Goal: Transaction & Acquisition: Purchase product/service

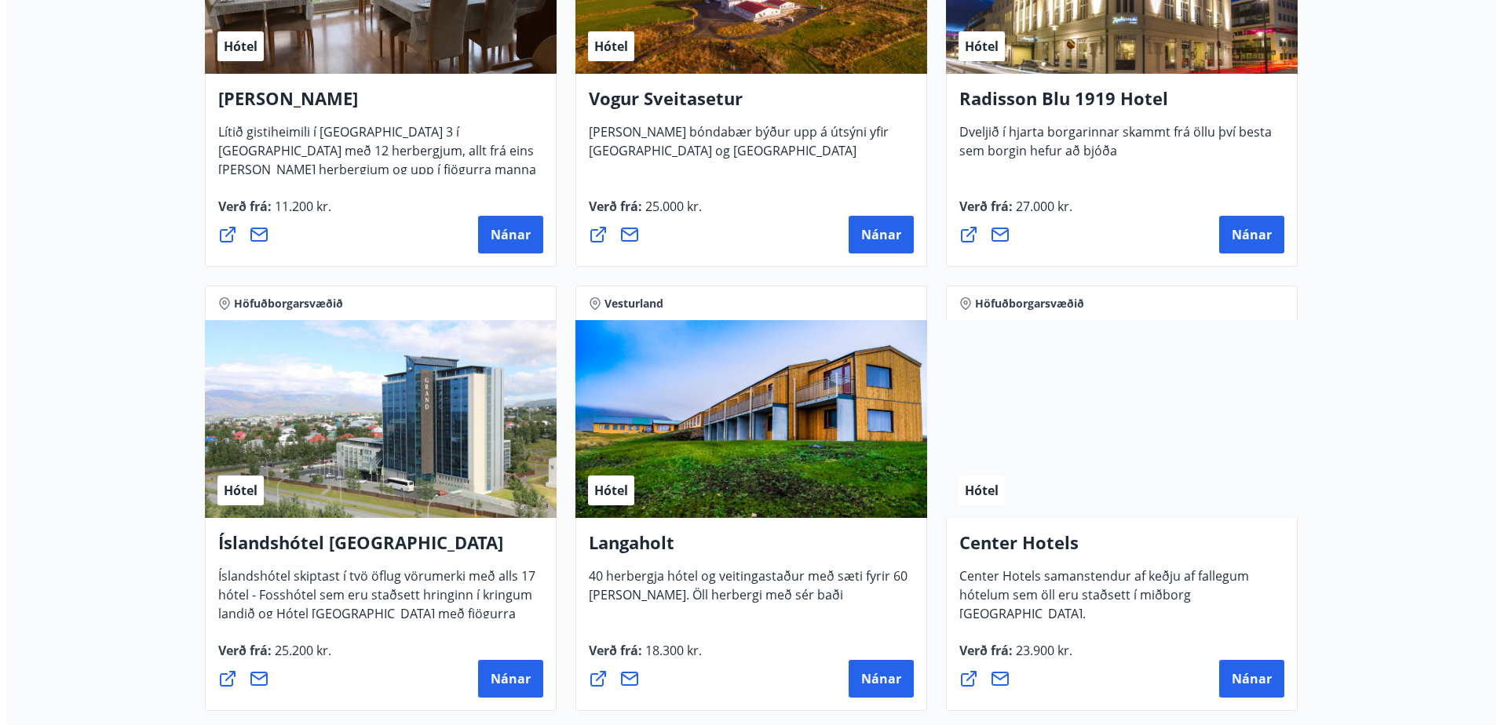
scroll to position [3139, 0]
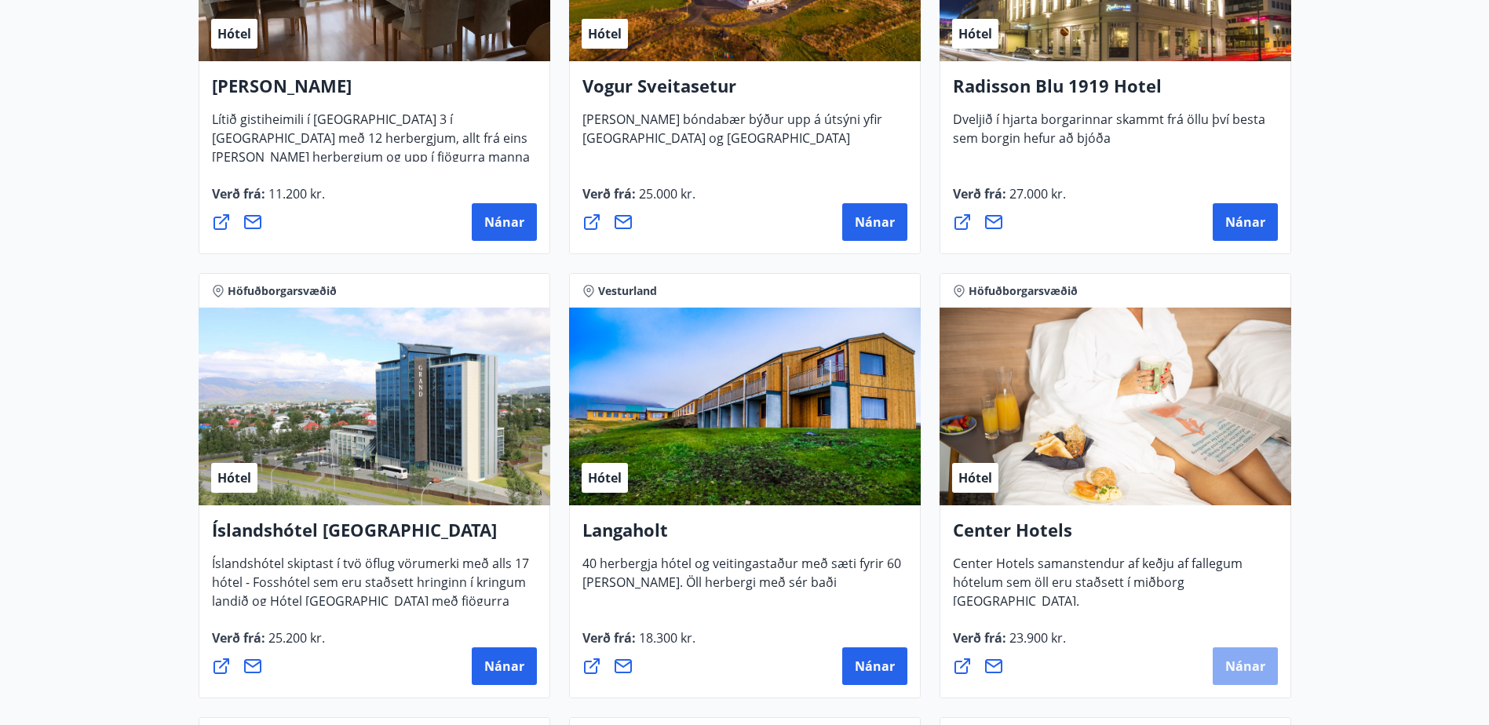
click at [1239, 664] on span "Nánar" at bounding box center [1245, 666] width 40 height 17
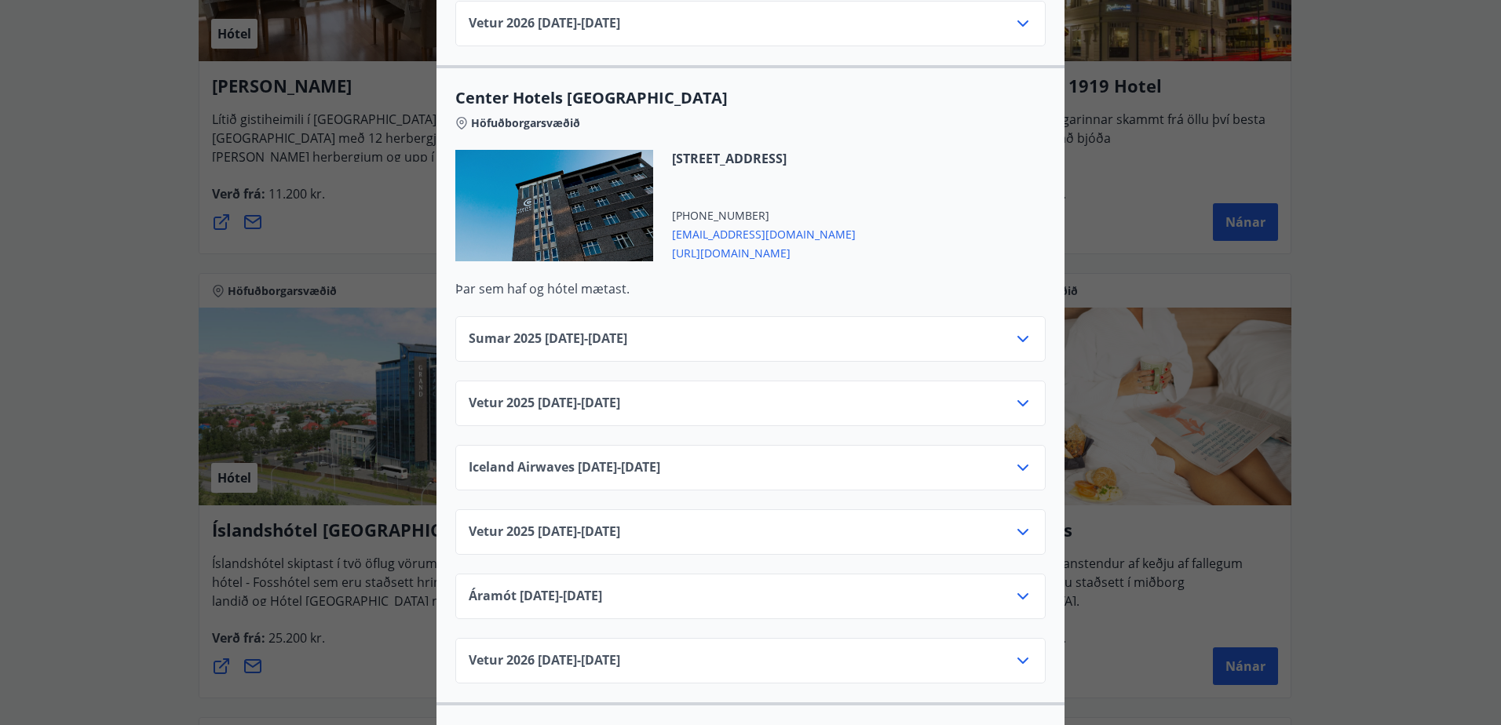
scroll to position [2355, 0]
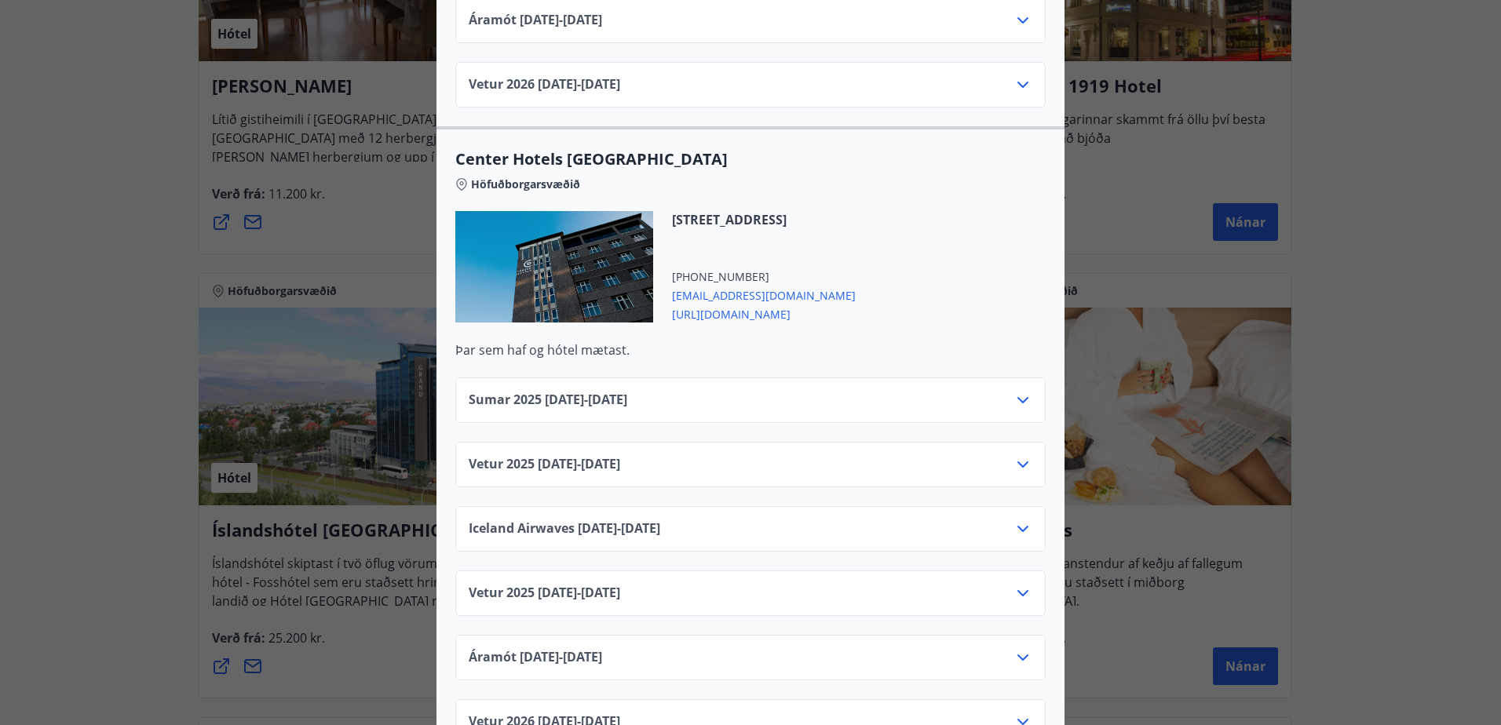
click at [1016, 455] on icon at bounding box center [1022, 464] width 19 height 19
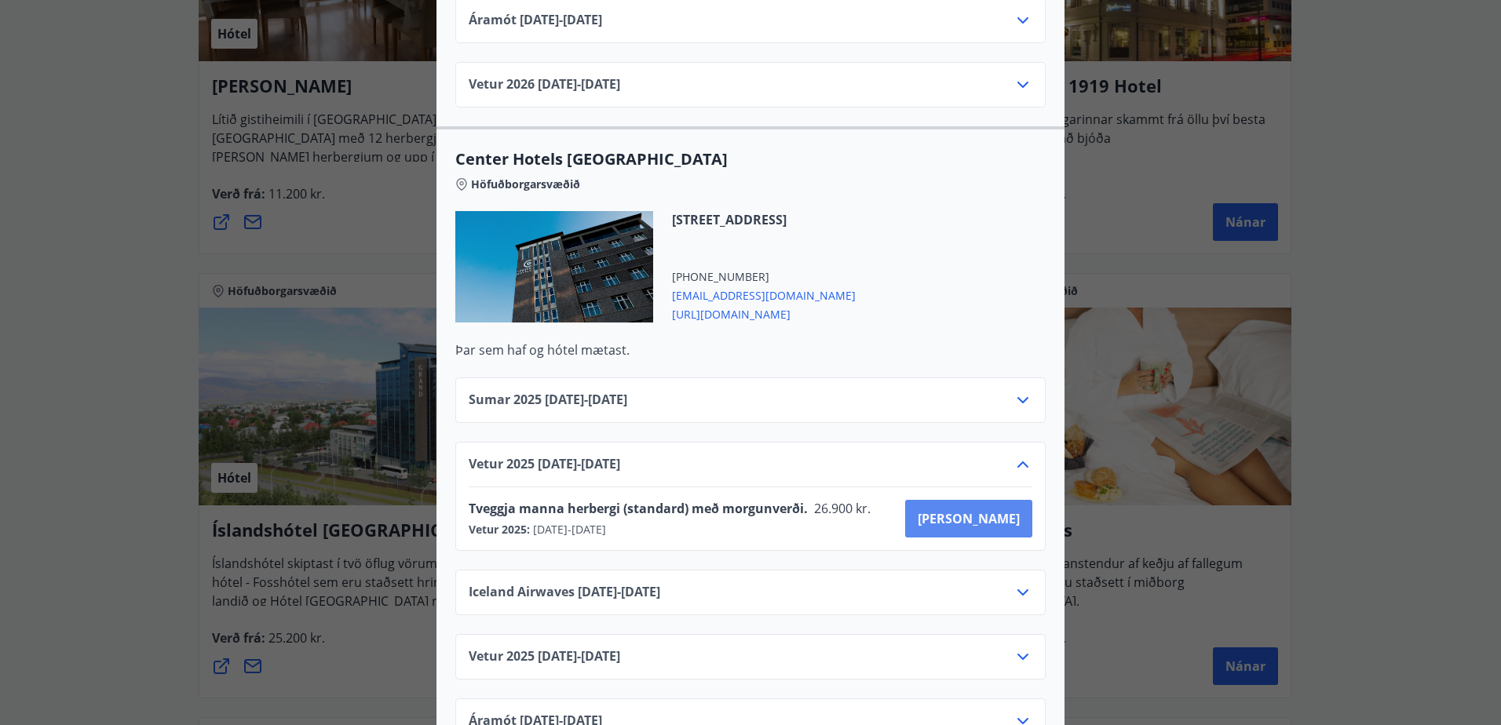
click at [991, 510] on span "Kaupa" at bounding box center [969, 518] width 102 height 17
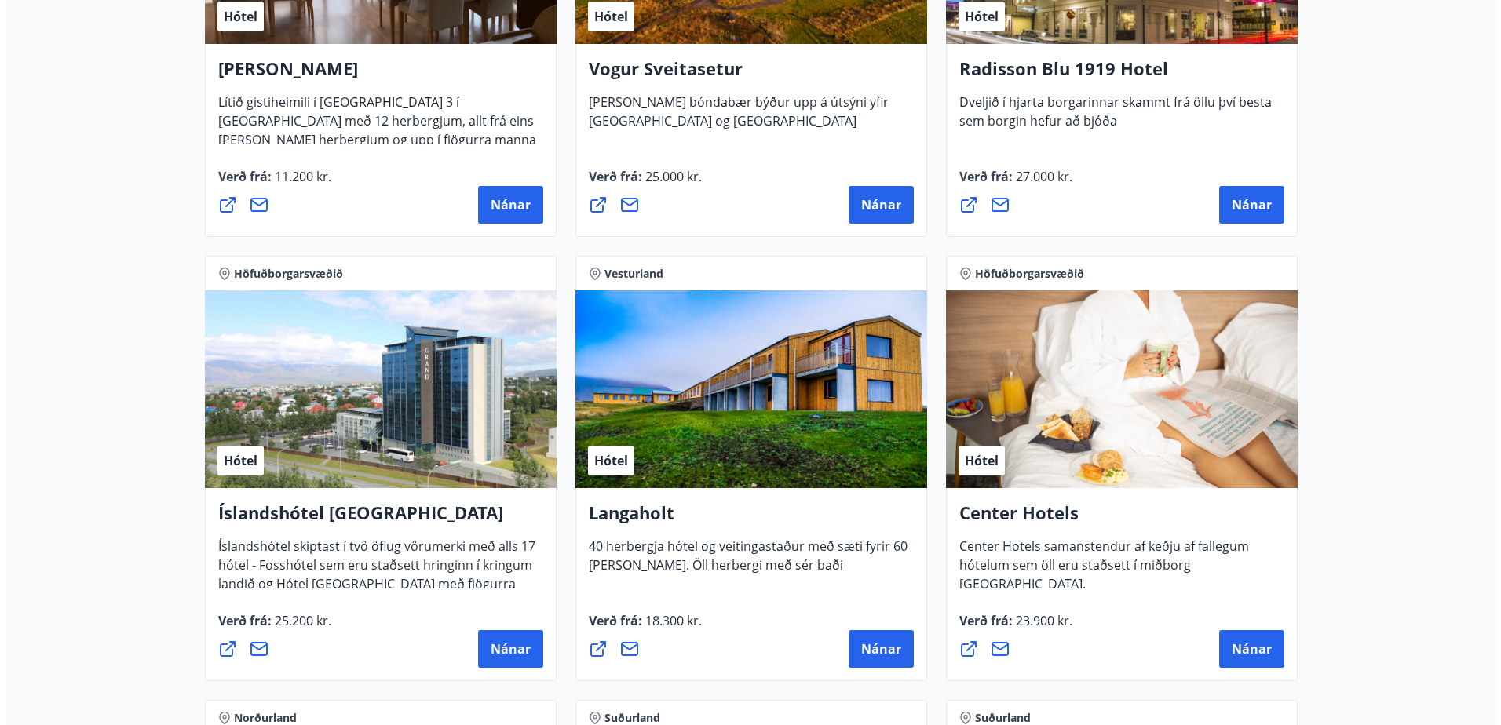
scroll to position [3377, 0]
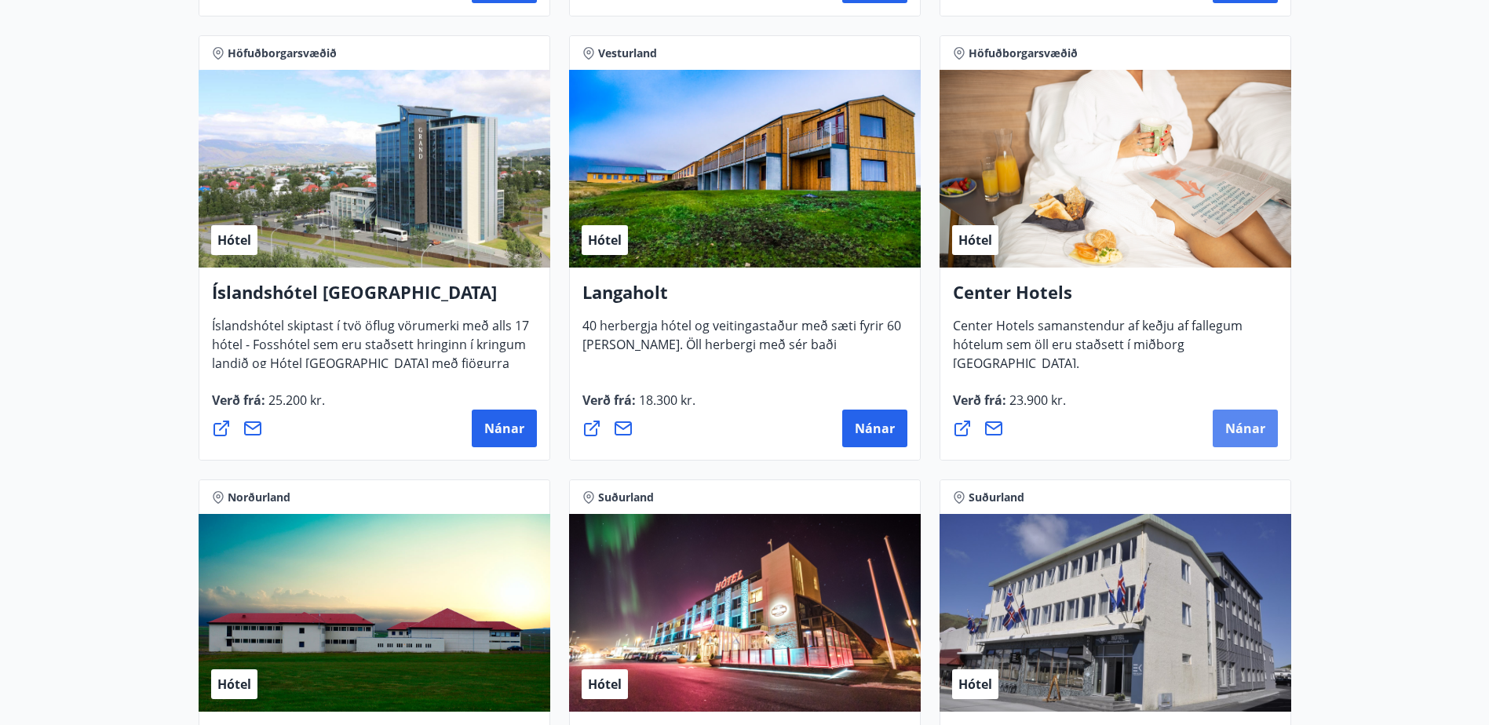
click at [1249, 429] on span "Nánar" at bounding box center [1245, 428] width 40 height 17
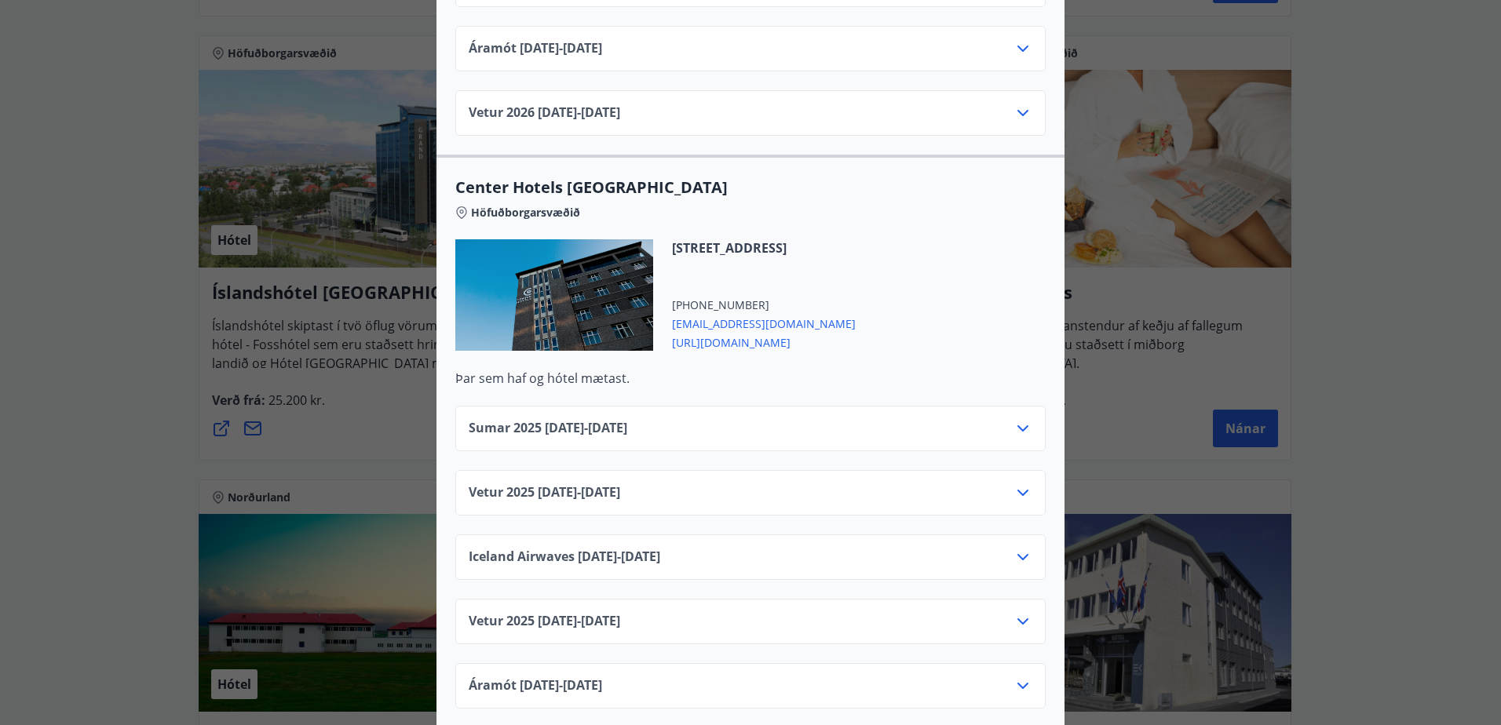
scroll to position [2355, 0]
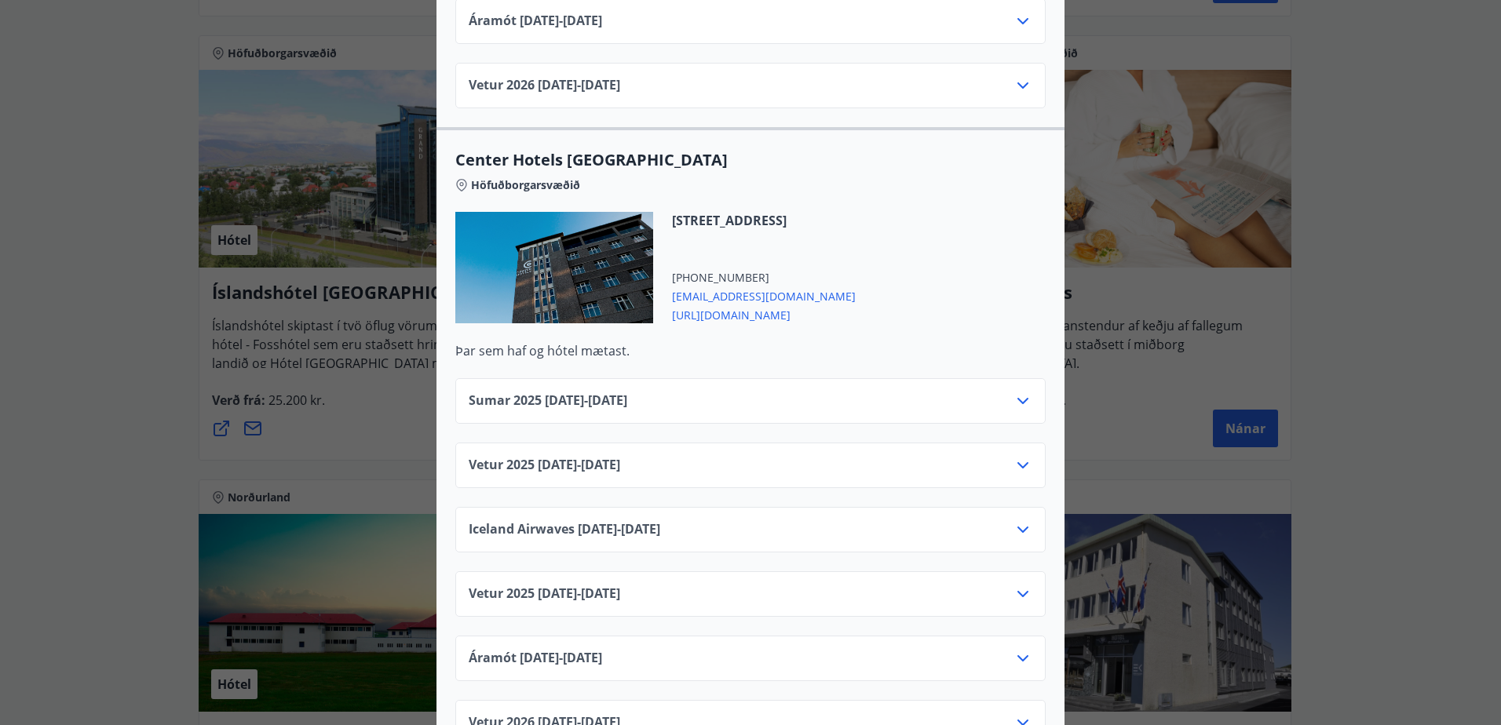
click at [1016, 456] on icon at bounding box center [1022, 465] width 19 height 19
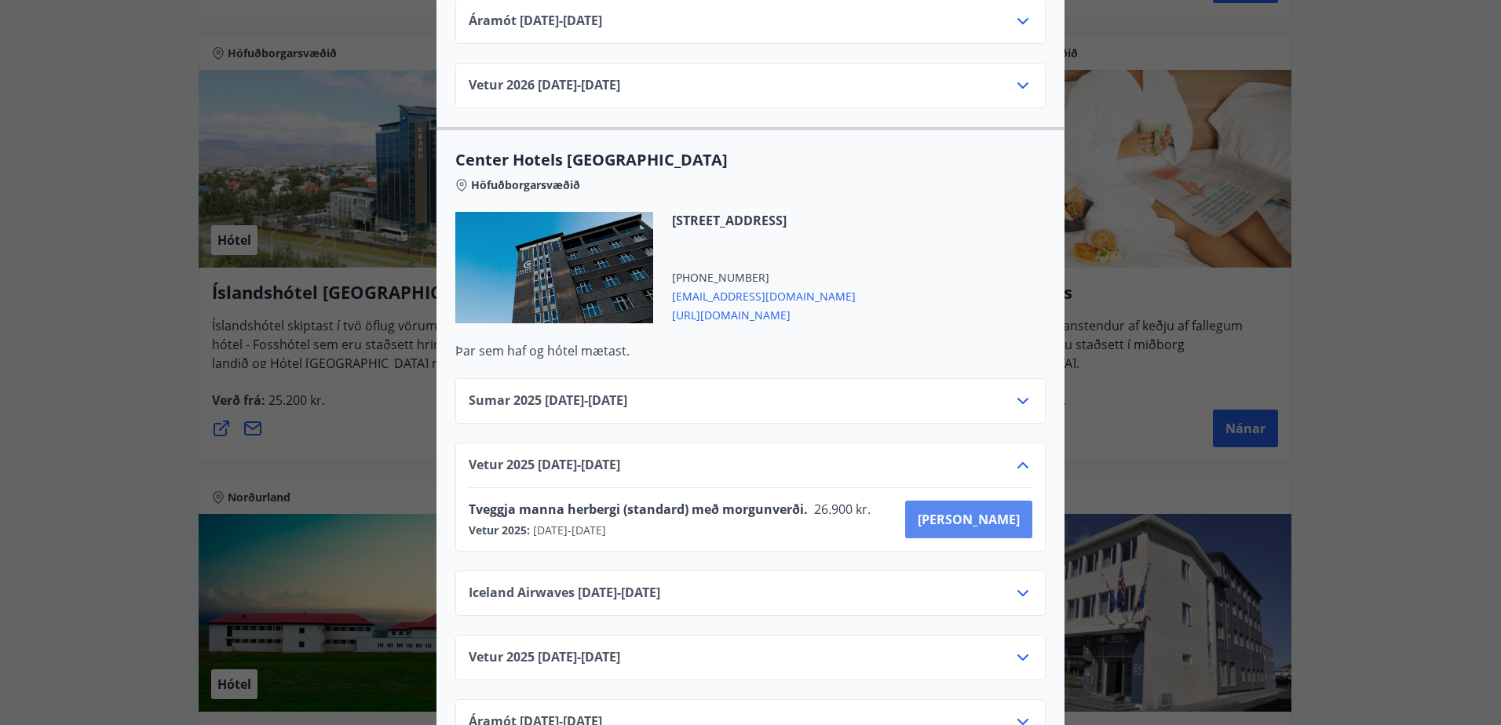
click at [992, 511] on span "Kaupa" at bounding box center [969, 519] width 102 height 17
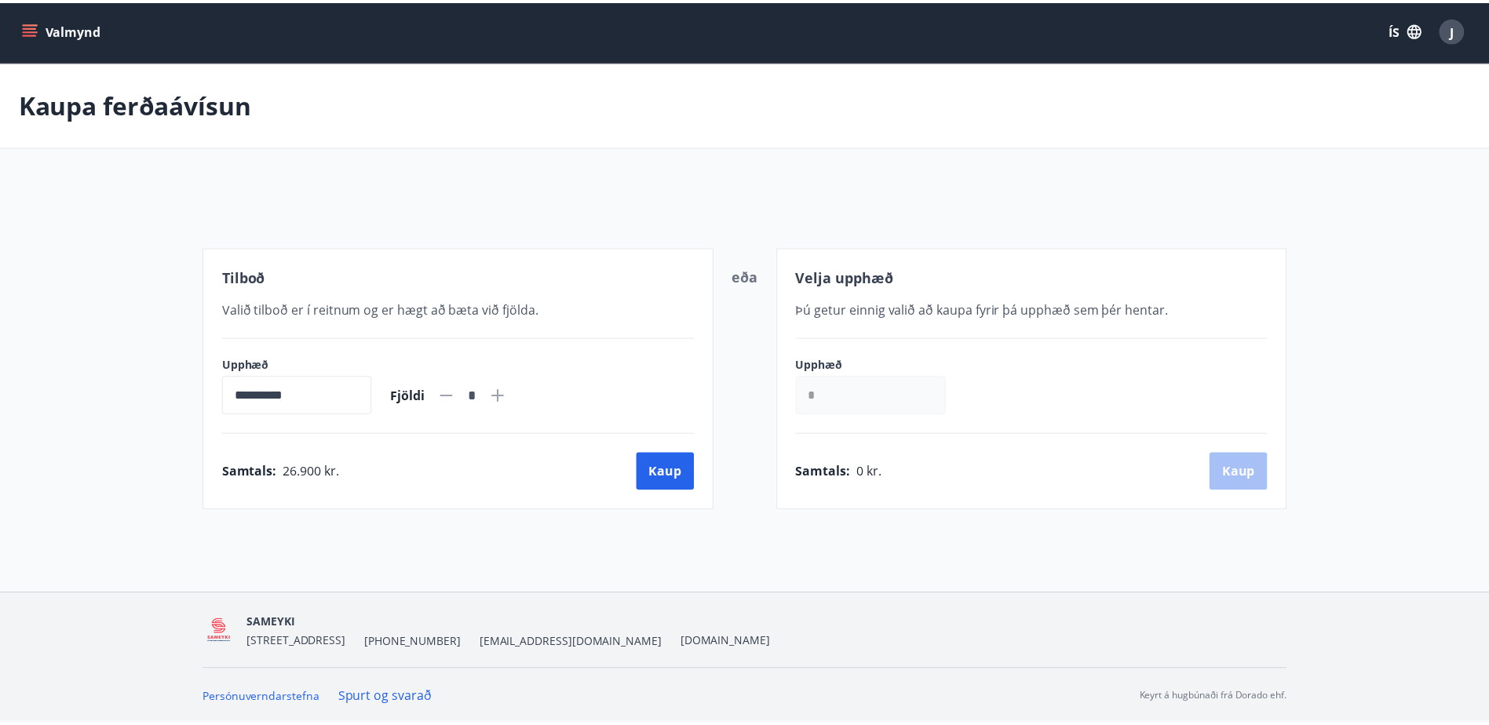
scroll to position [2, 0]
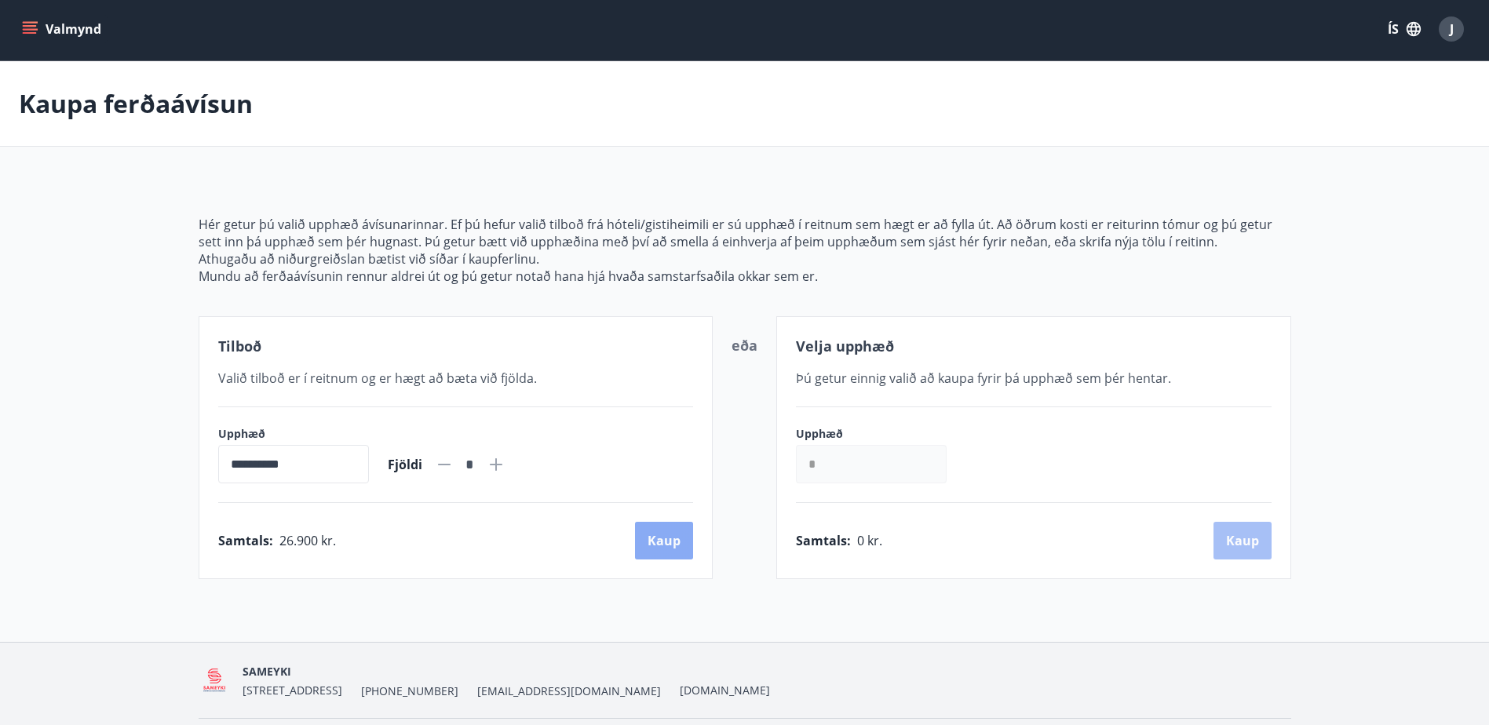
click at [659, 542] on button "Kaup" at bounding box center [664, 541] width 58 height 38
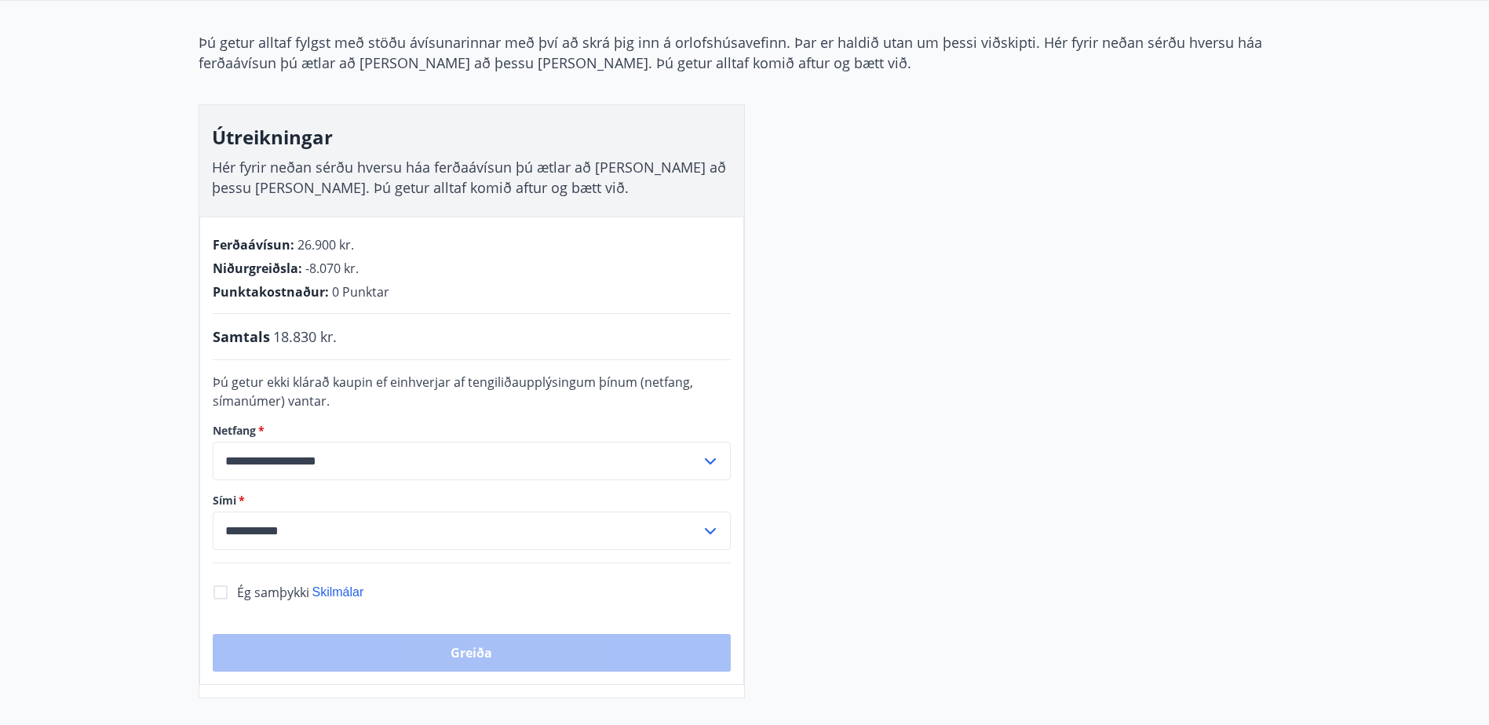
scroll to position [238, 0]
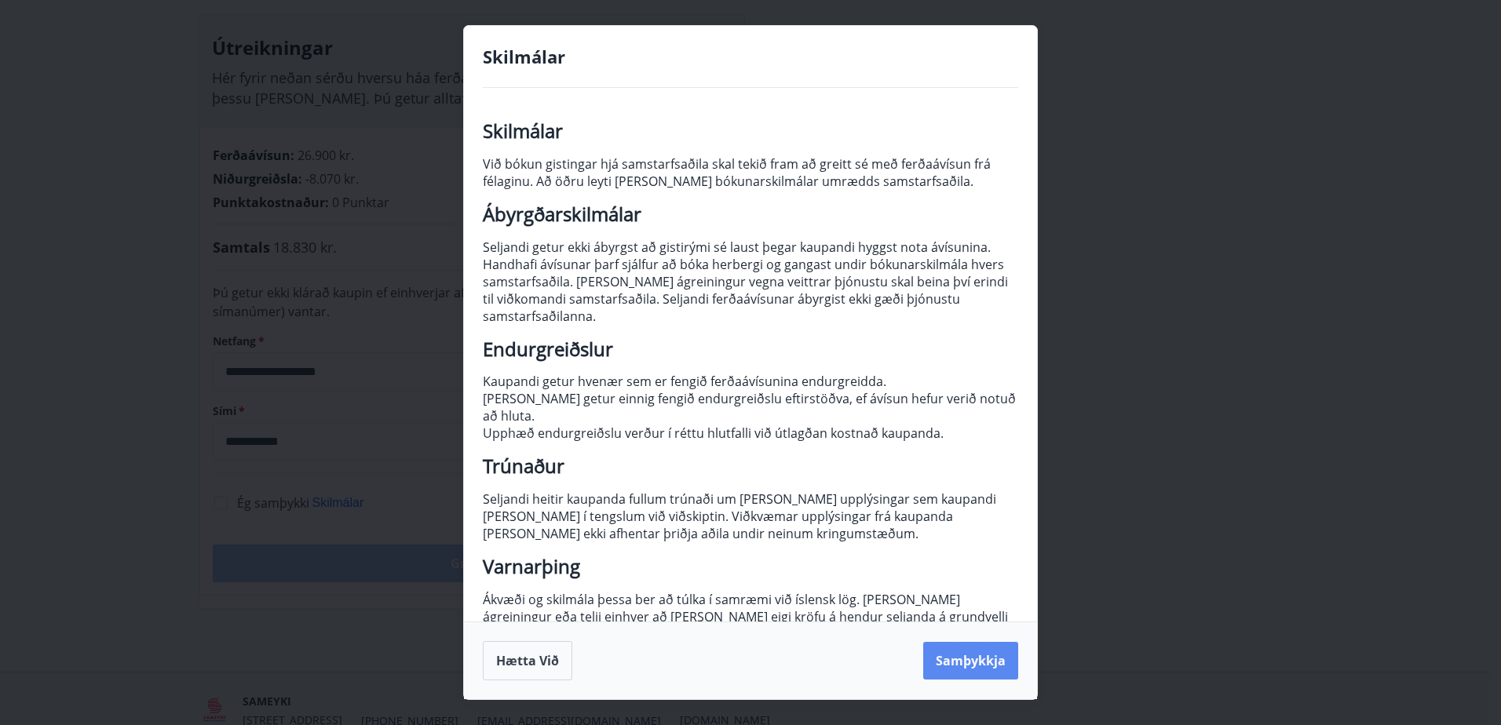
click at [967, 653] on button "Samþykkja" at bounding box center [970, 661] width 95 height 38
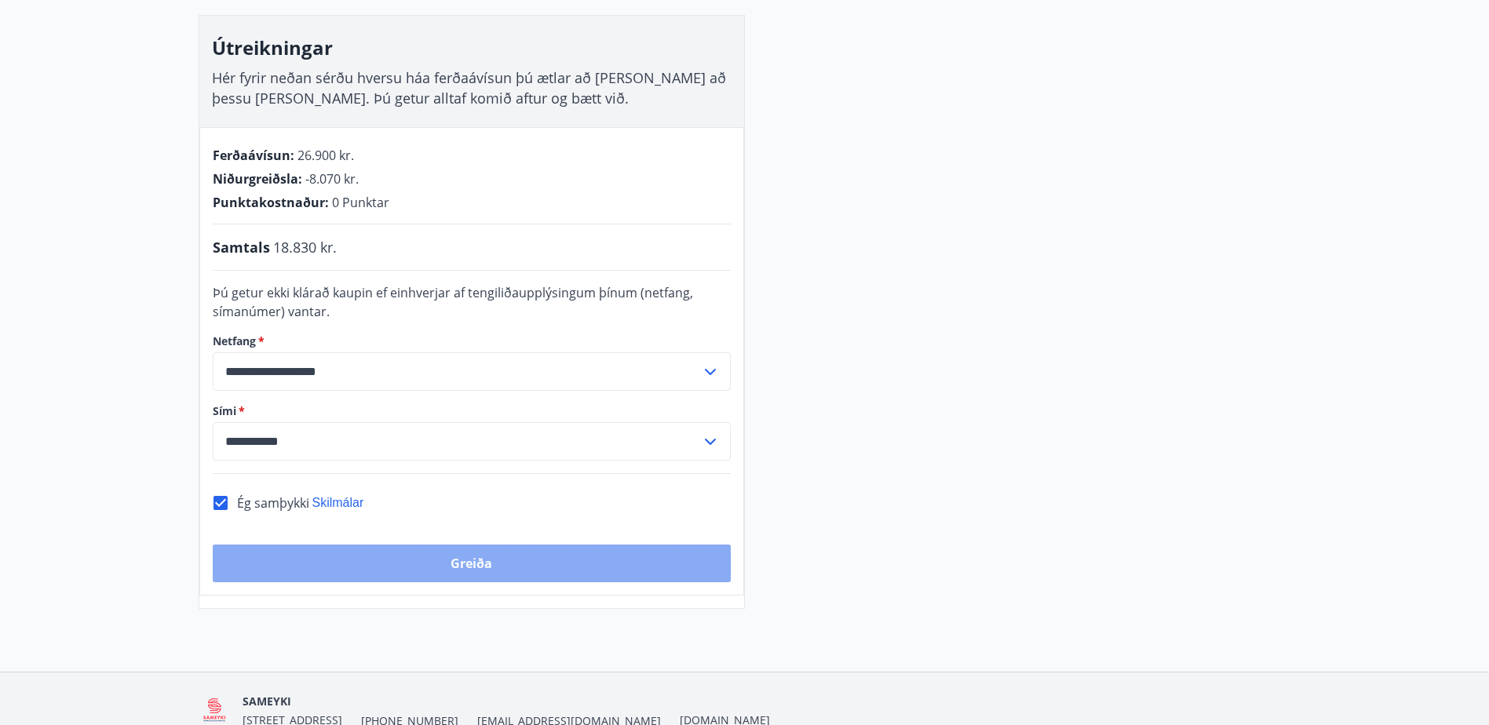
click at [505, 569] on button "Greiða" at bounding box center [472, 564] width 518 height 38
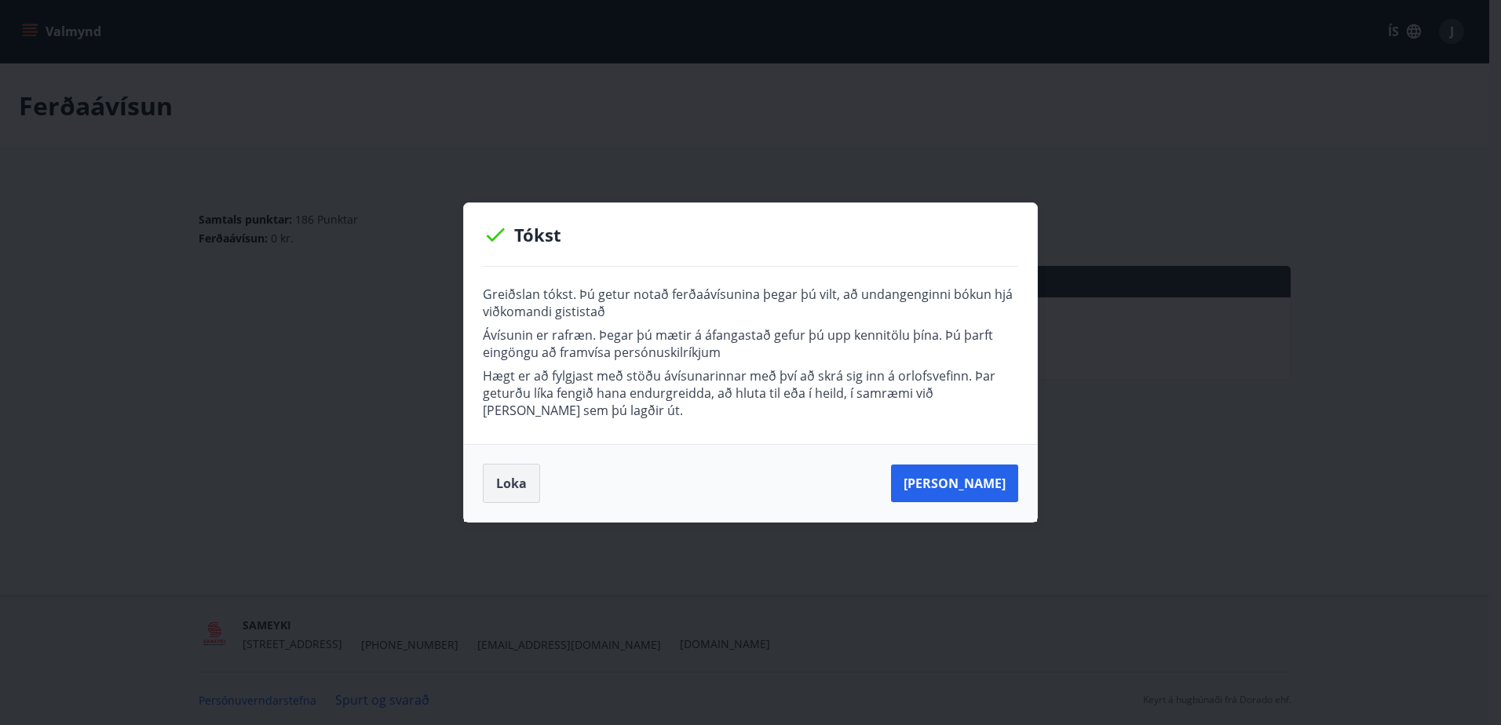
click at [521, 483] on button "Loka" at bounding box center [511, 483] width 57 height 39
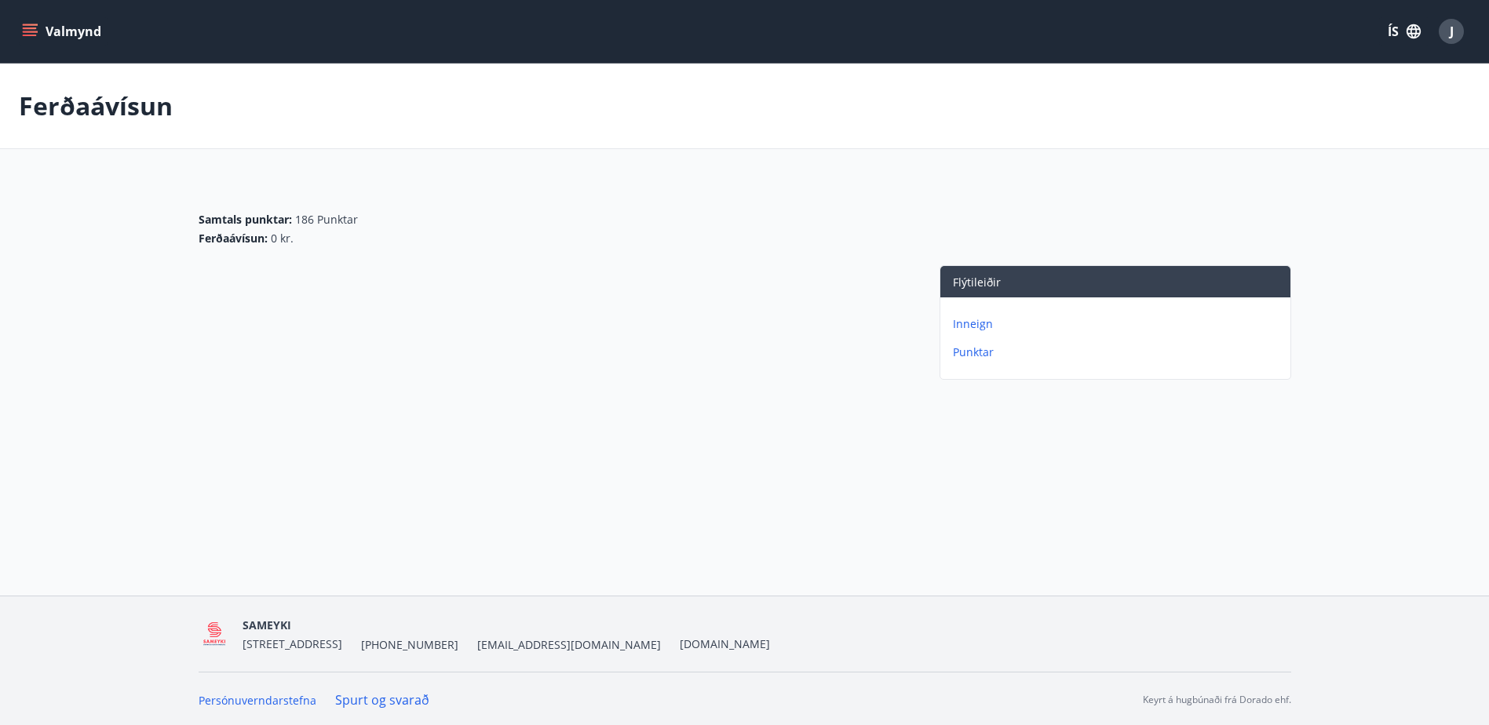
click at [974, 329] on p "Inneign" at bounding box center [1118, 324] width 331 height 16
click at [986, 325] on p "Ferðaávísun" at bounding box center [1118, 324] width 331 height 16
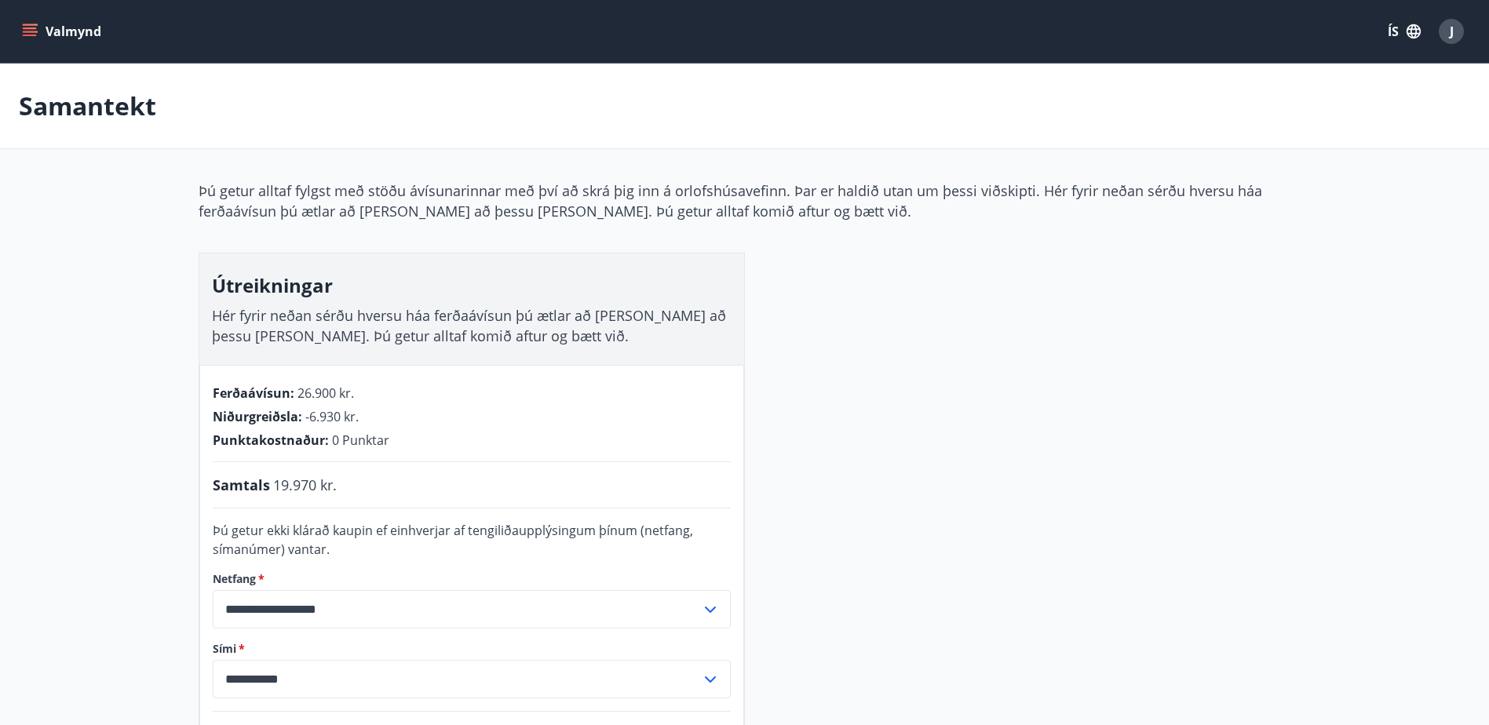
scroll to position [2, 0]
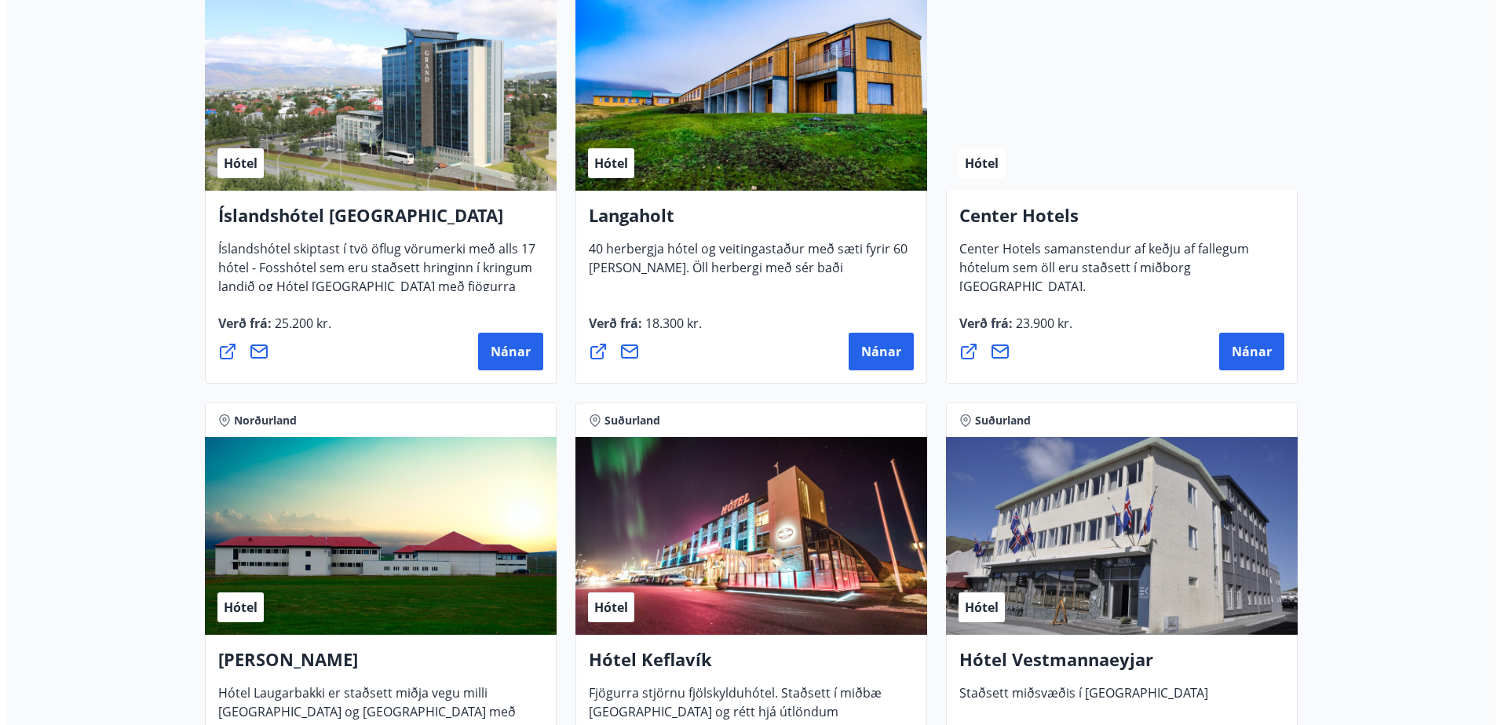
scroll to position [3532, 0]
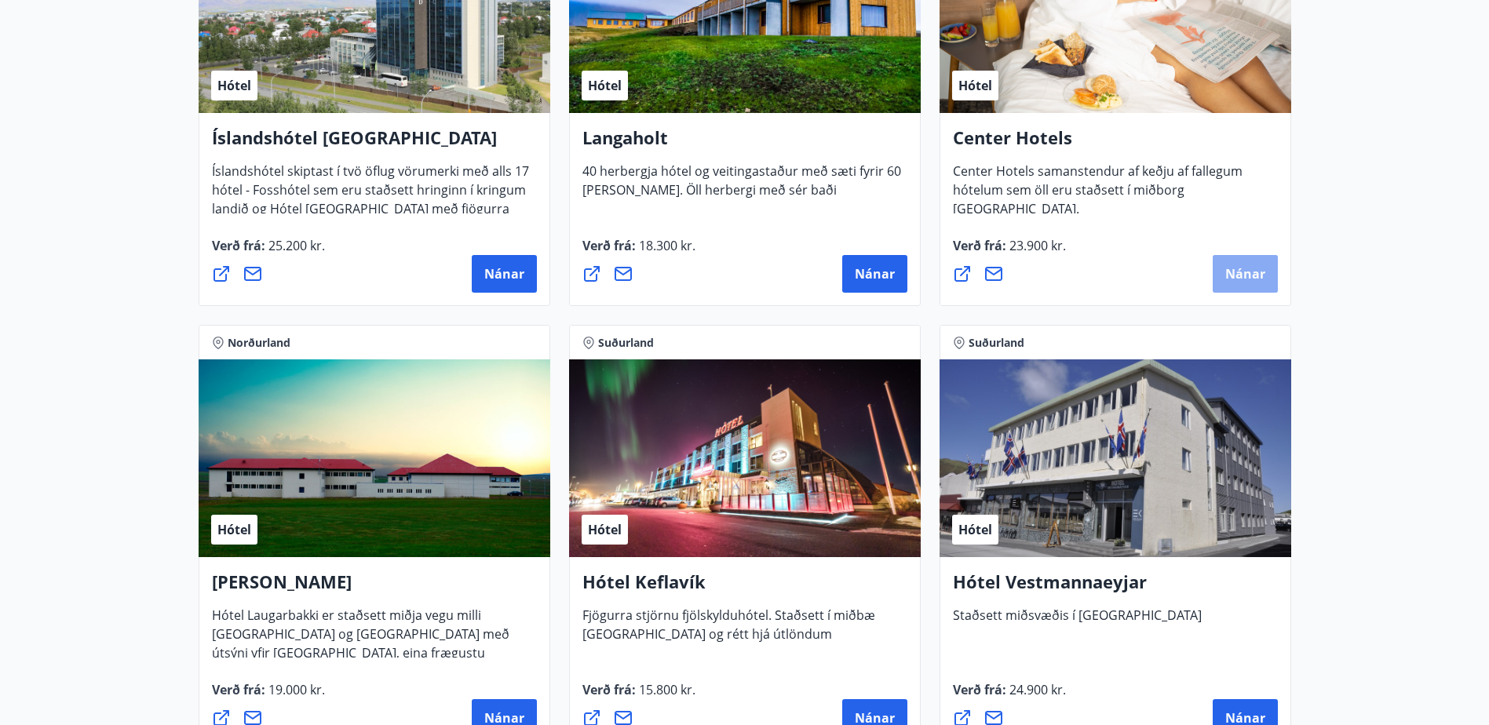
click at [1243, 276] on span "Nánar" at bounding box center [1245, 273] width 40 height 17
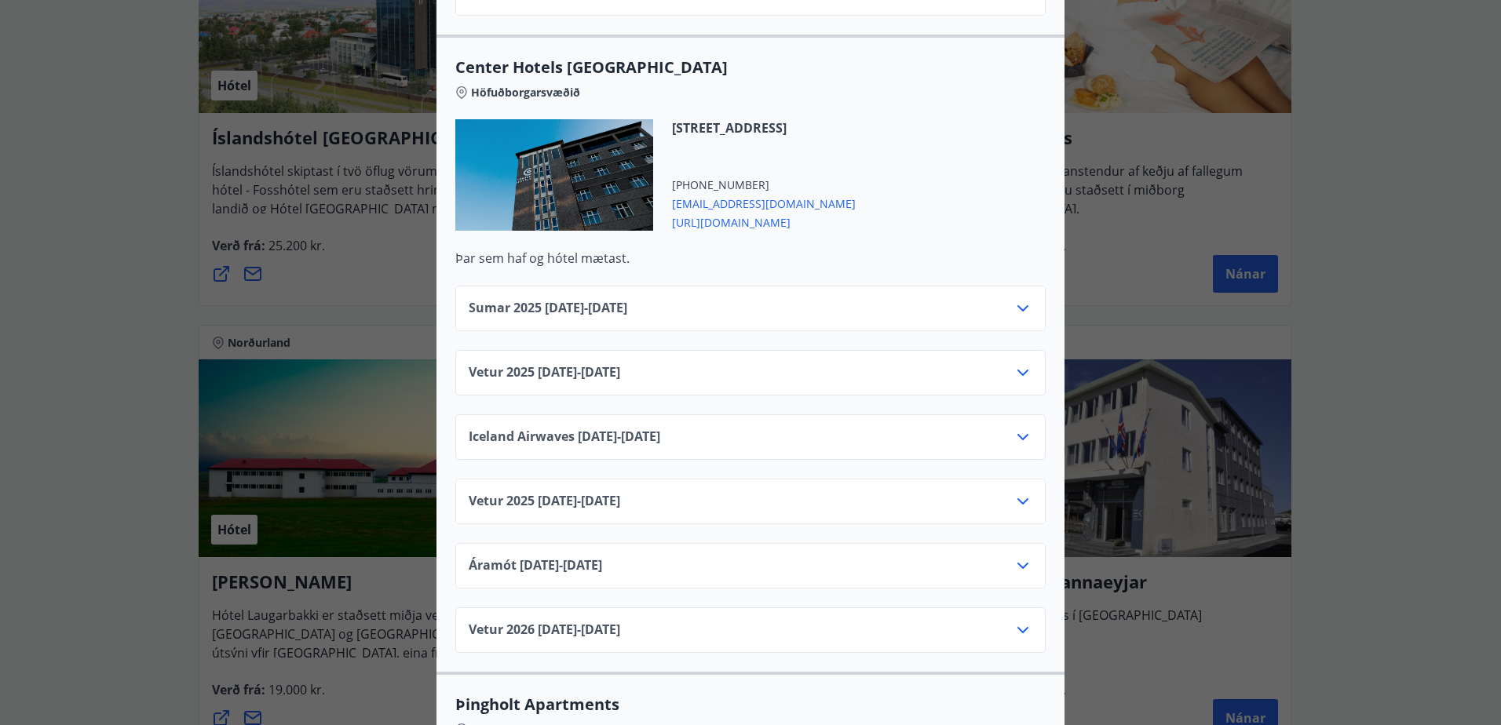
scroll to position [2433, 0]
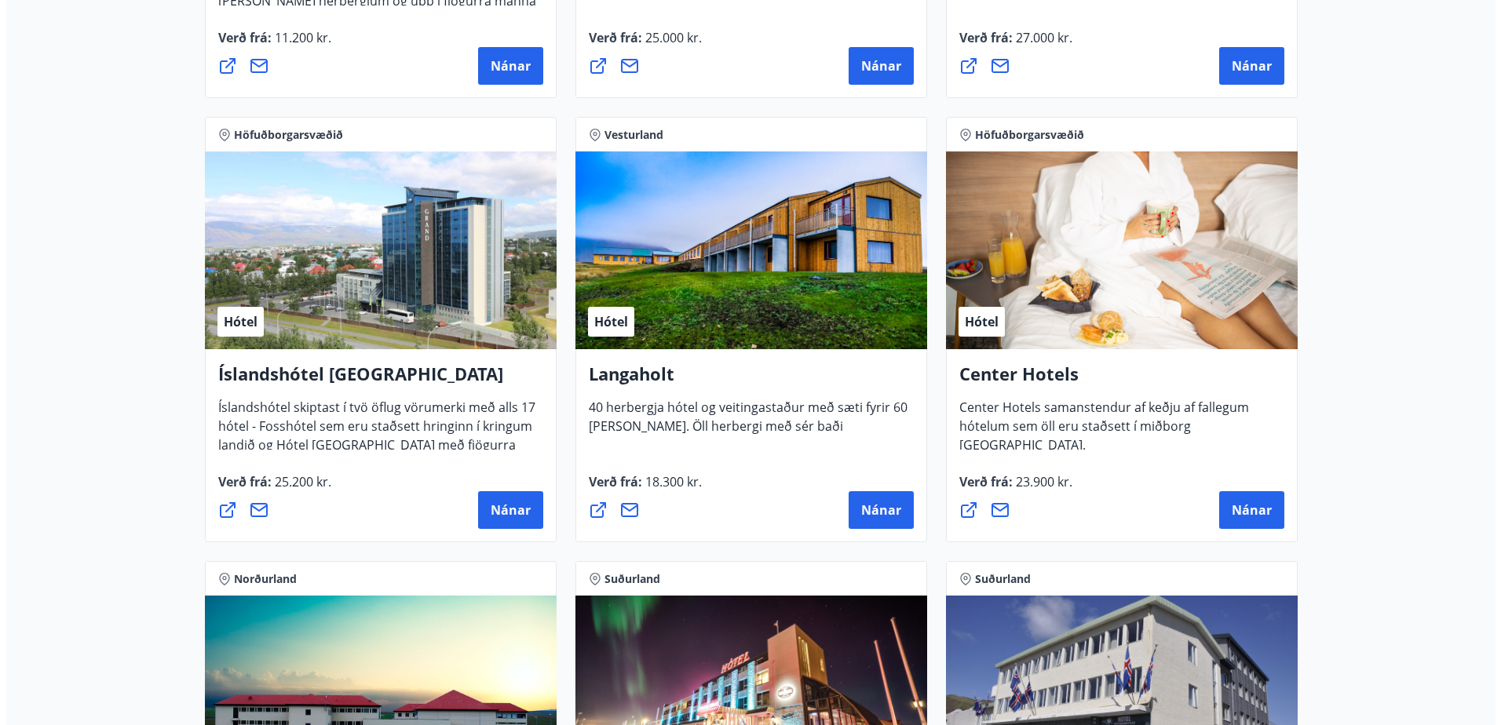
scroll to position [3296, 0]
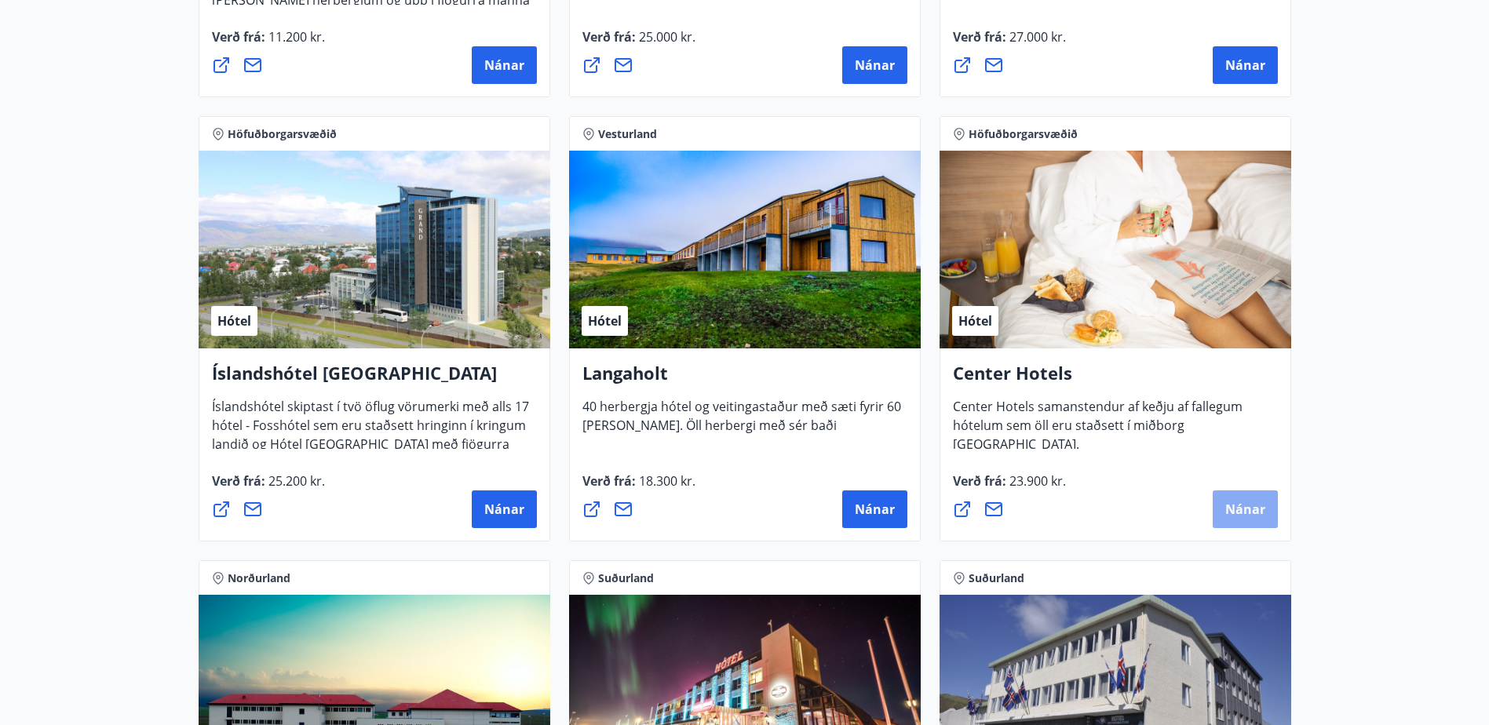
click at [1257, 513] on span "Nánar" at bounding box center [1245, 509] width 40 height 17
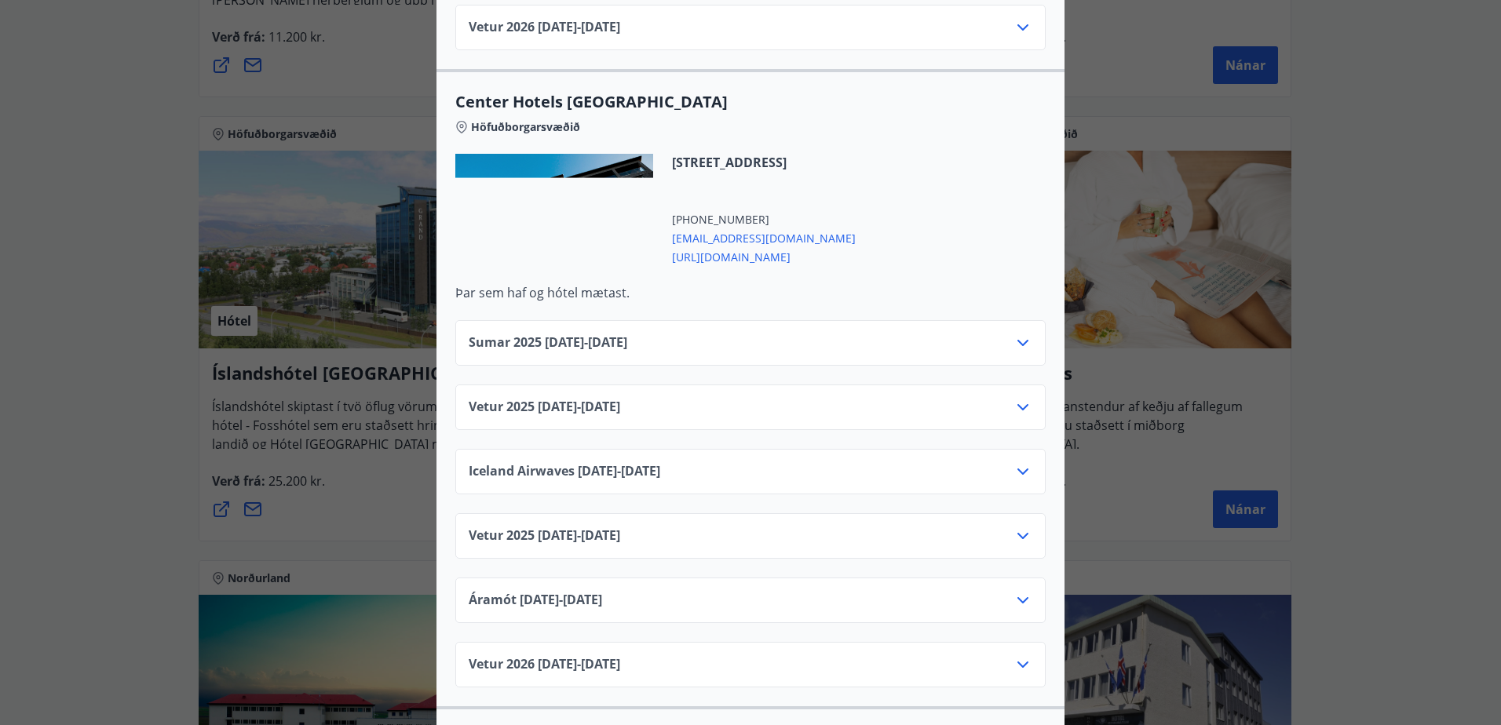
scroll to position [2433, 0]
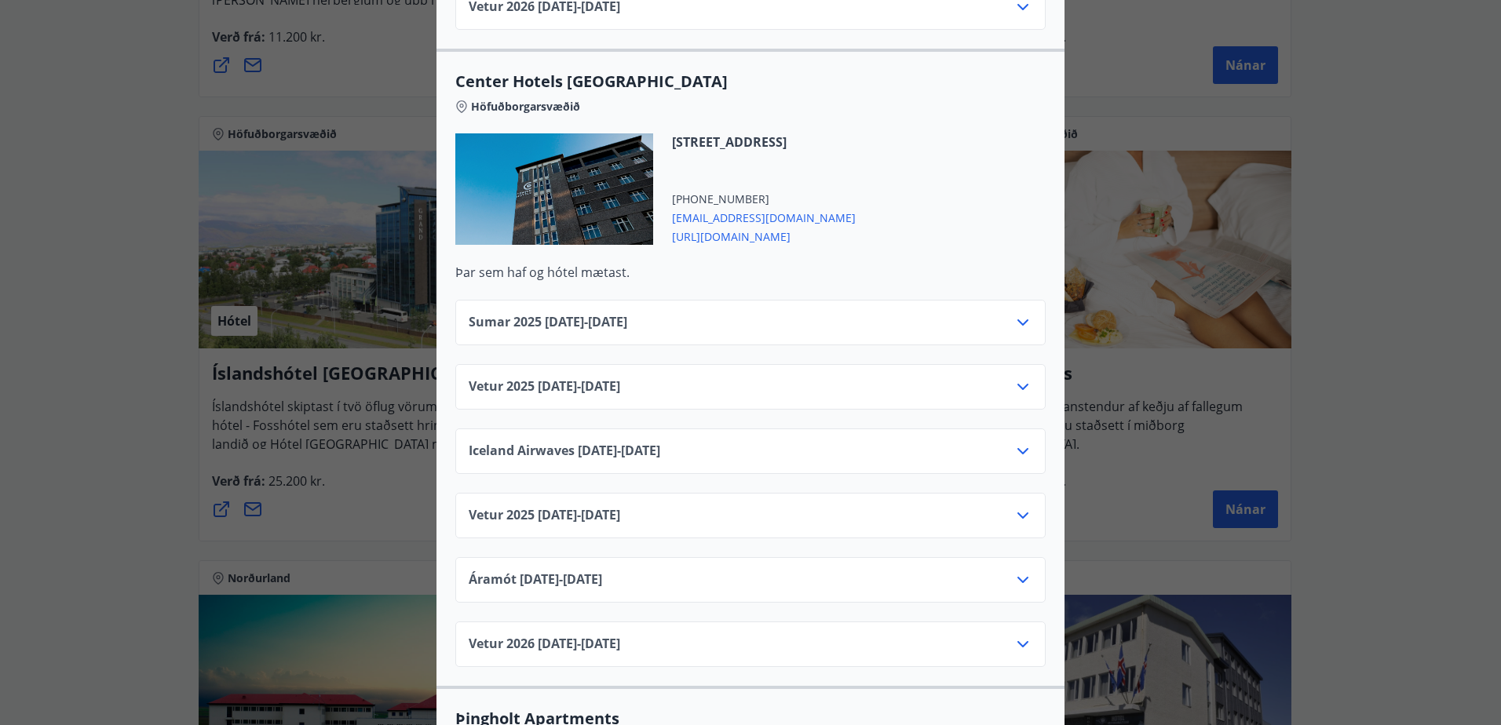
click at [1013, 378] on icon at bounding box center [1022, 387] width 19 height 19
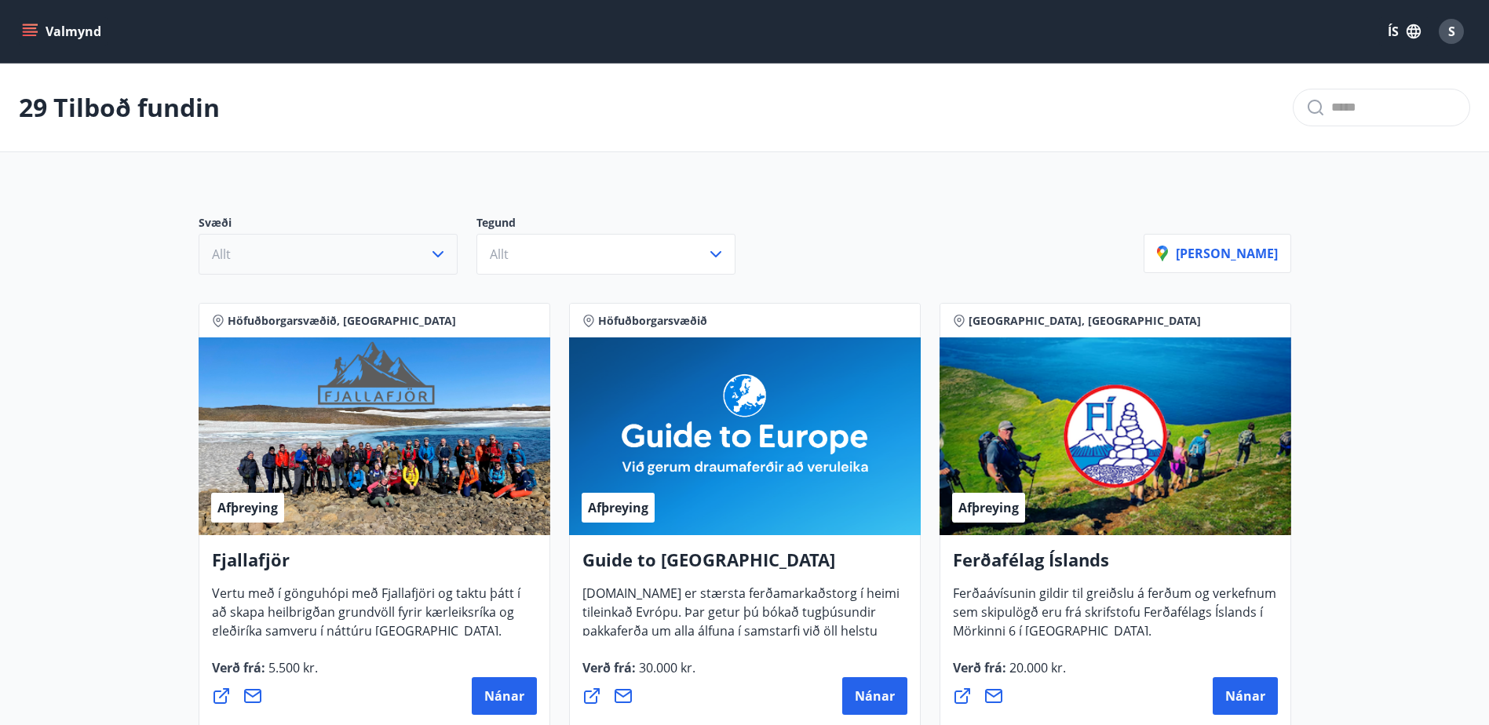
click at [437, 261] on icon "button" at bounding box center [438, 254] width 19 height 19
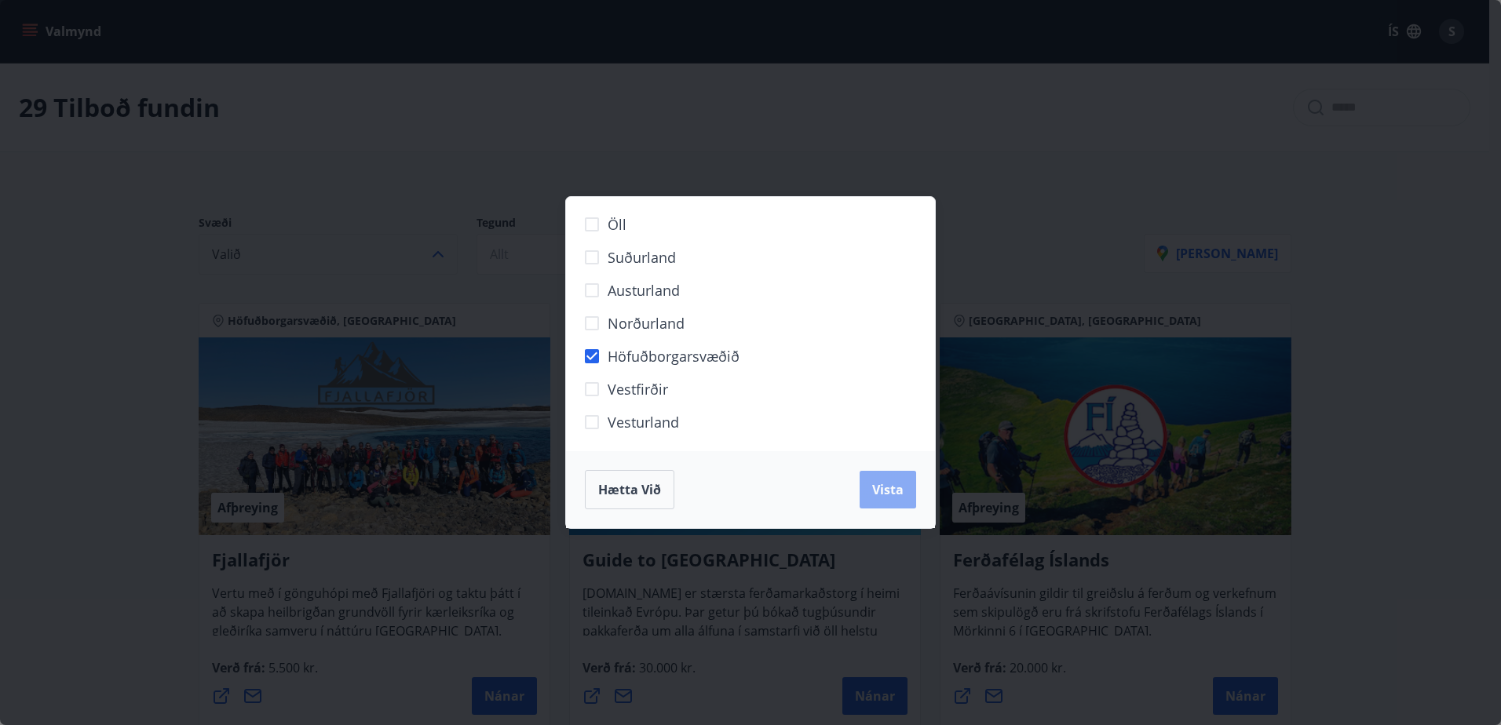
click at [886, 486] on span "Vista" at bounding box center [887, 489] width 31 height 17
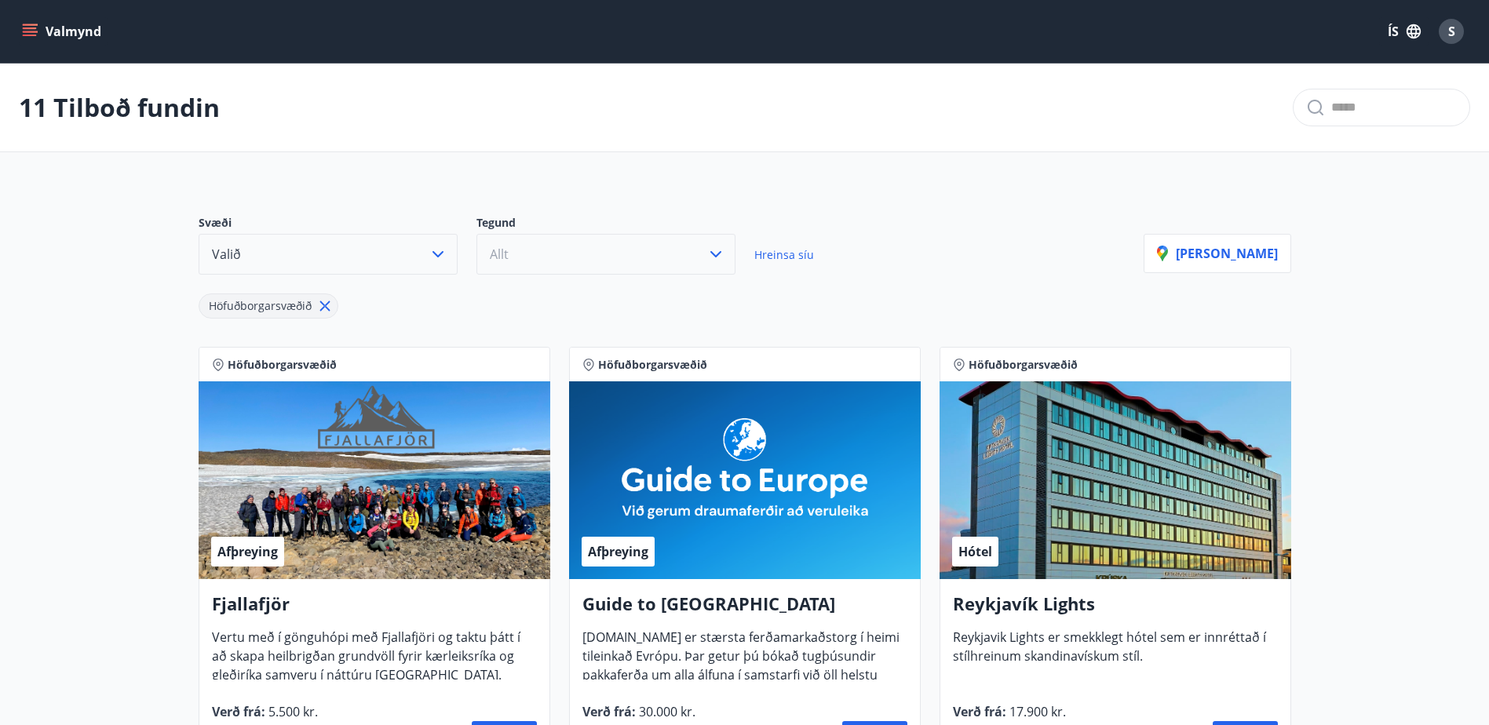
click at [717, 254] on icon "button" at bounding box center [715, 254] width 19 height 19
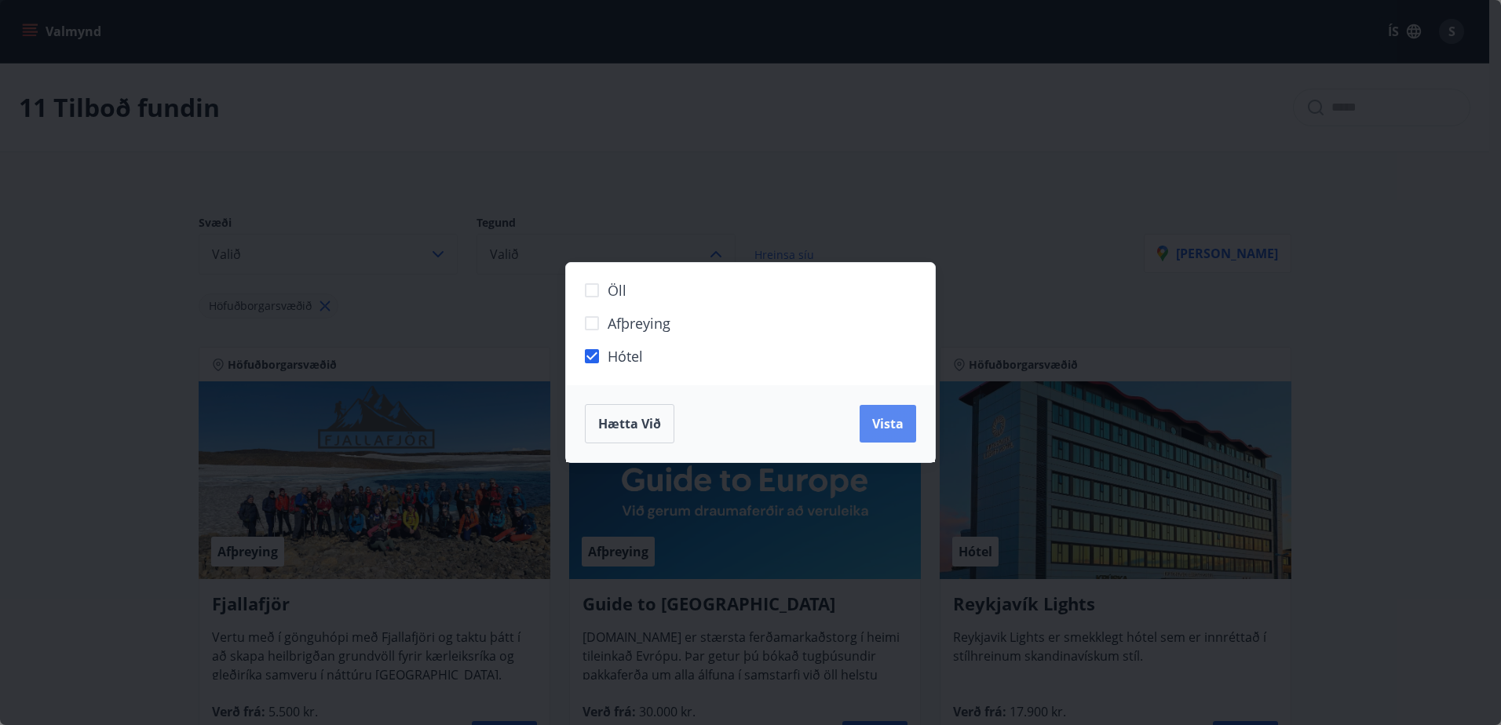
click at [905, 421] on button "Vista" at bounding box center [887, 424] width 57 height 38
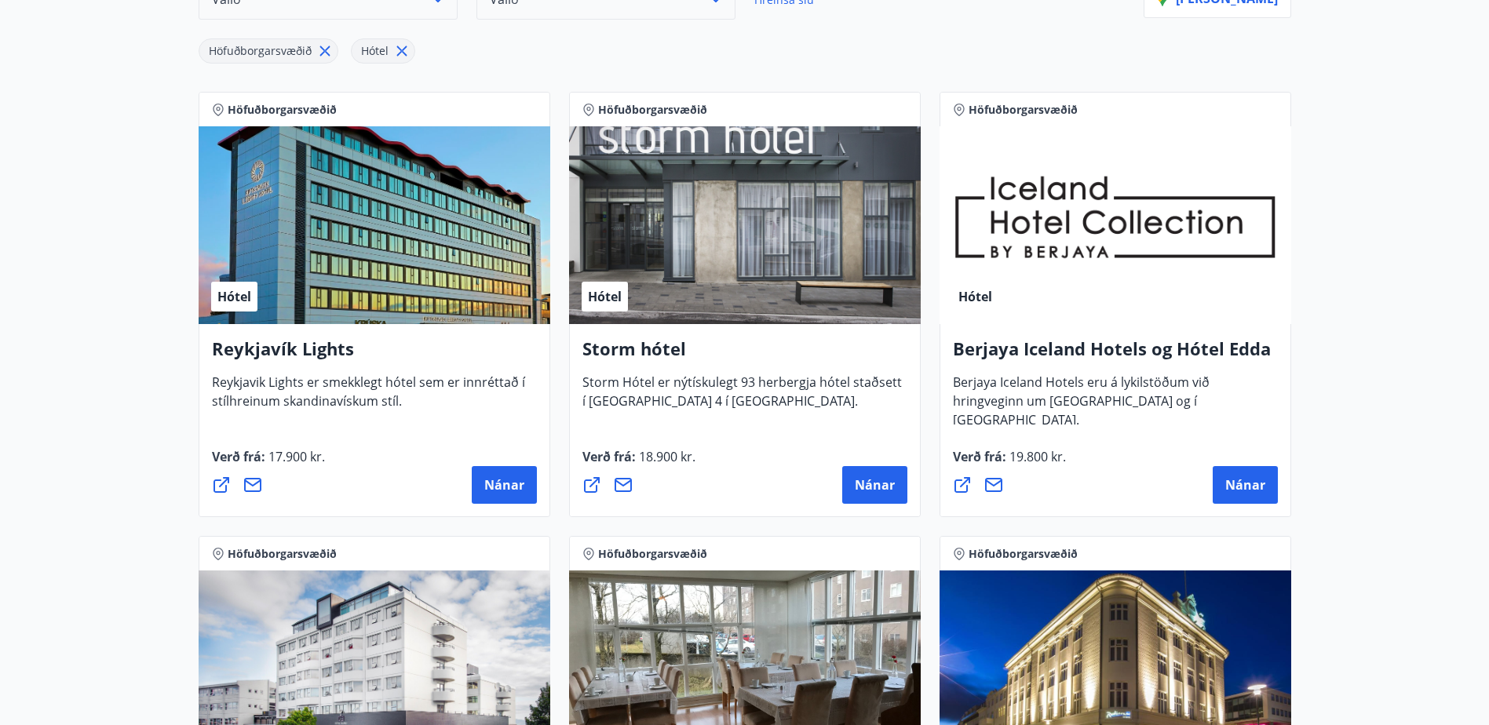
scroll to position [198, 0]
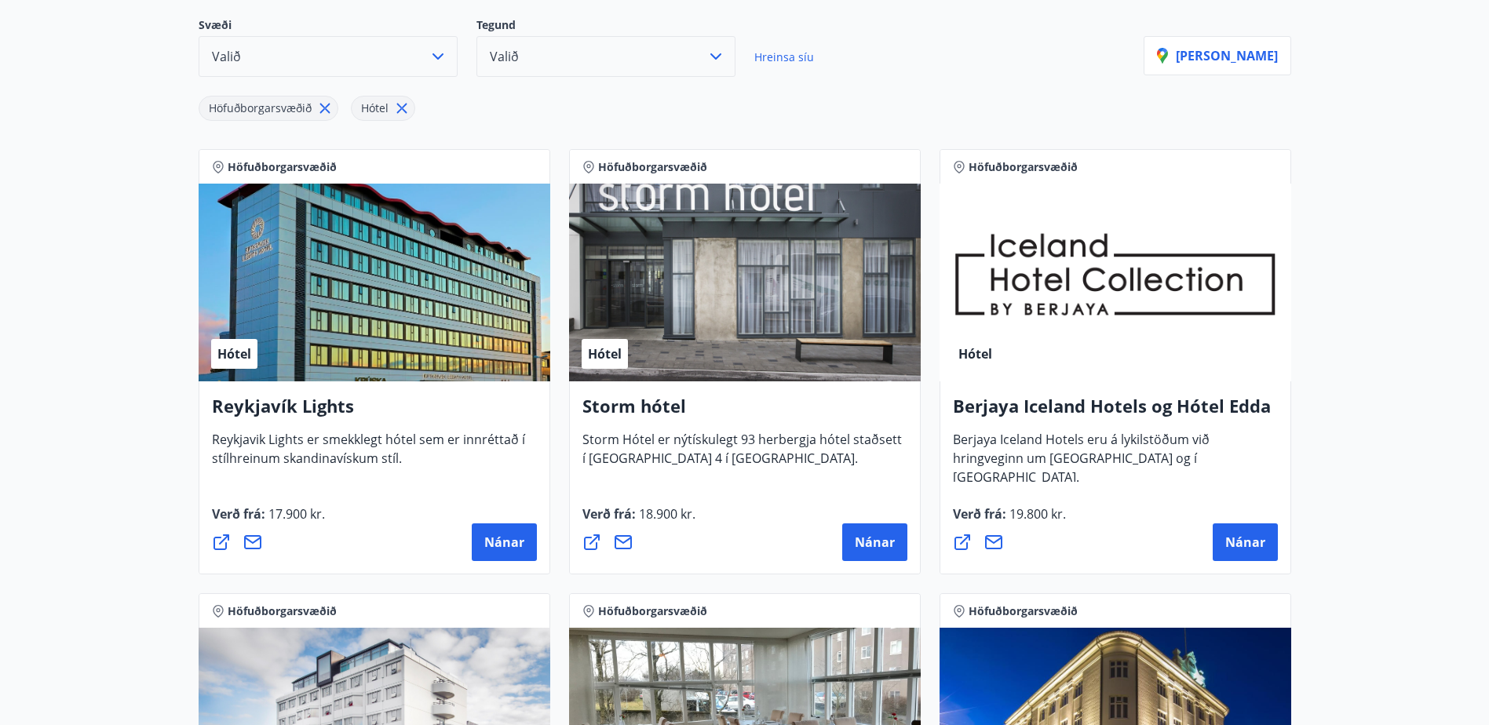
click at [718, 53] on icon "button" at bounding box center [715, 56] width 19 height 19
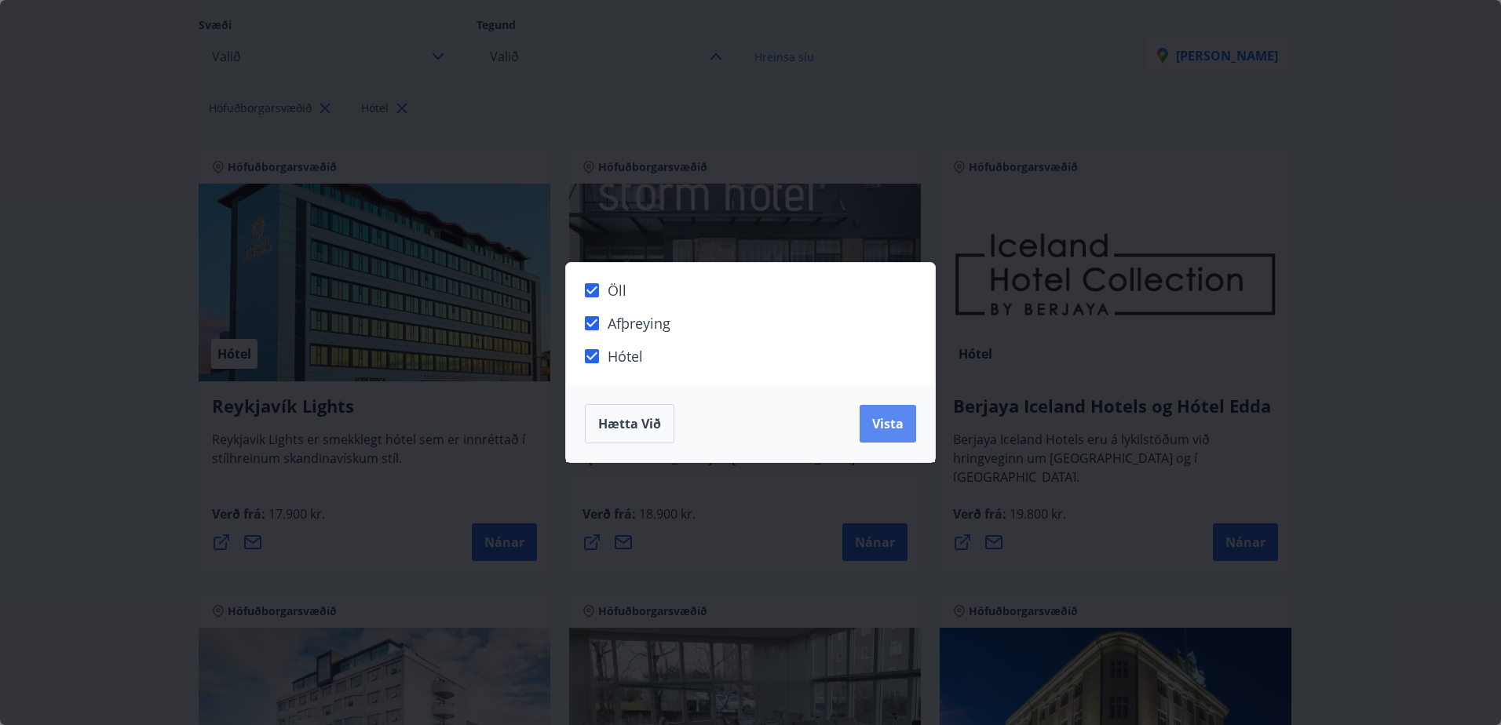
click at [892, 422] on span "Vista" at bounding box center [887, 423] width 31 height 17
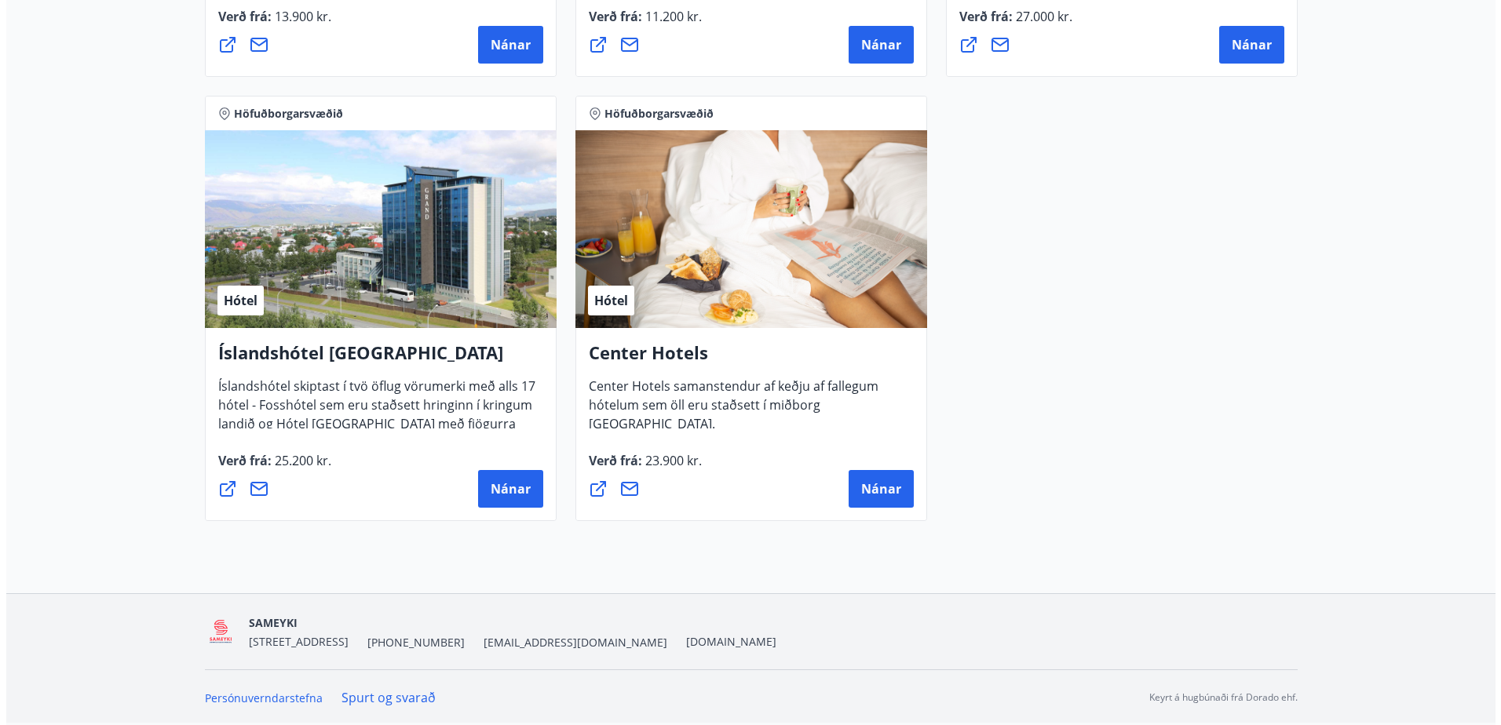
scroll to position [1505, 0]
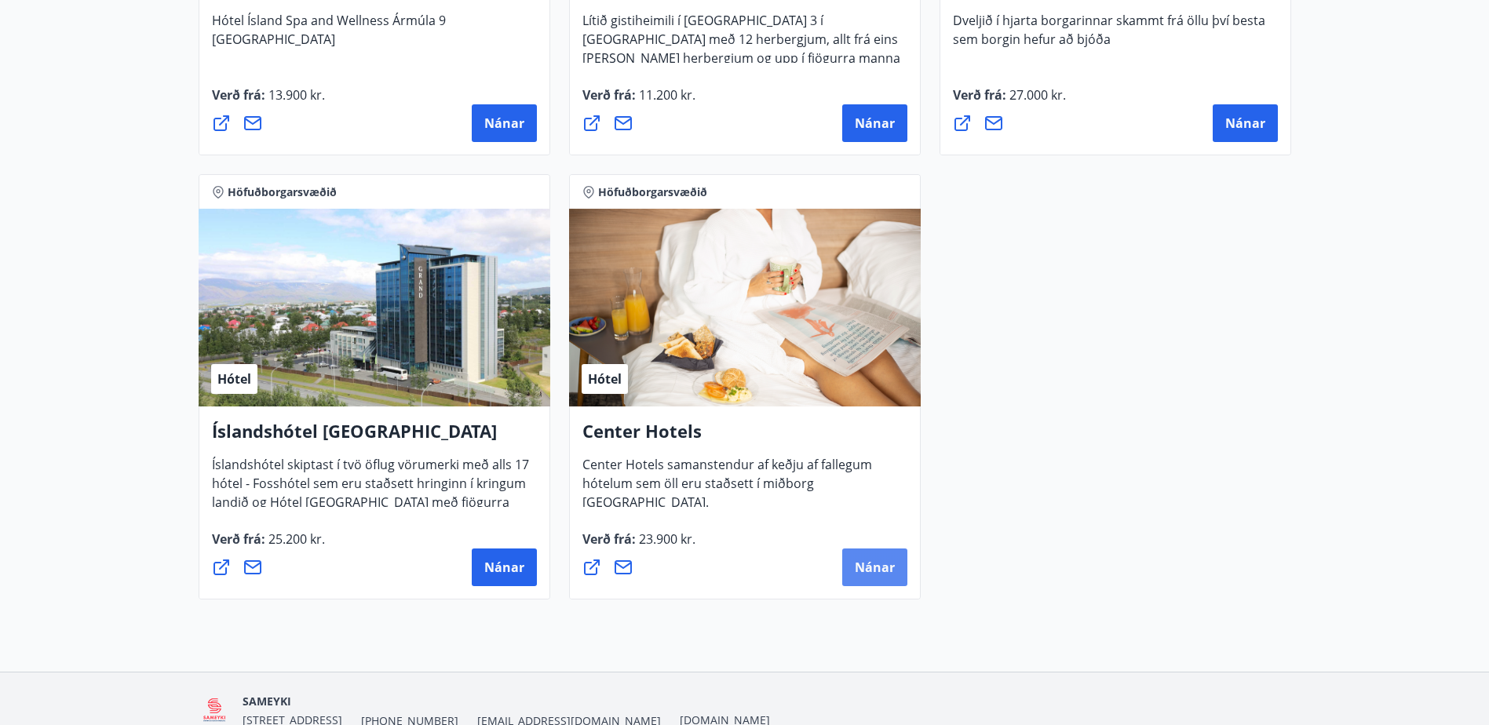
click at [870, 563] on span "Nánar" at bounding box center [875, 567] width 40 height 17
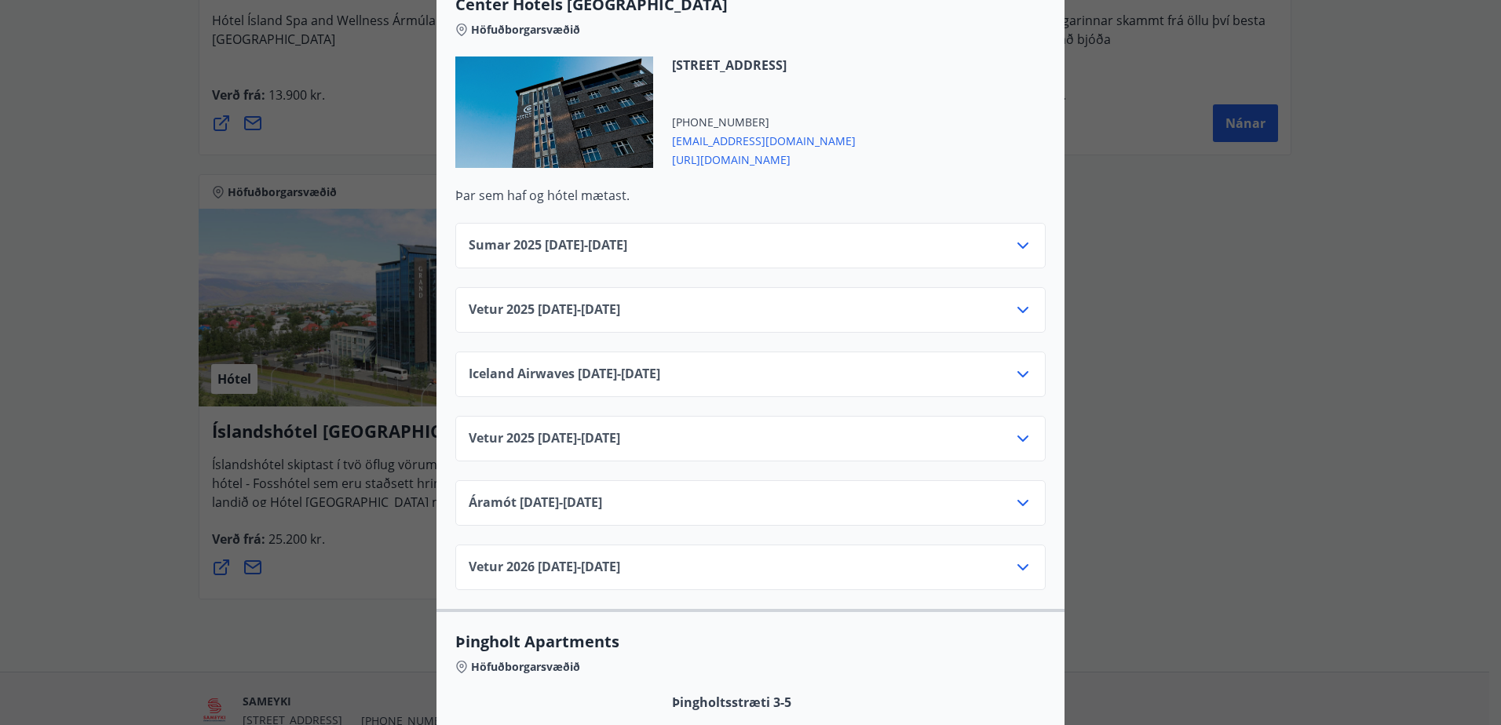
scroll to position [2590, 0]
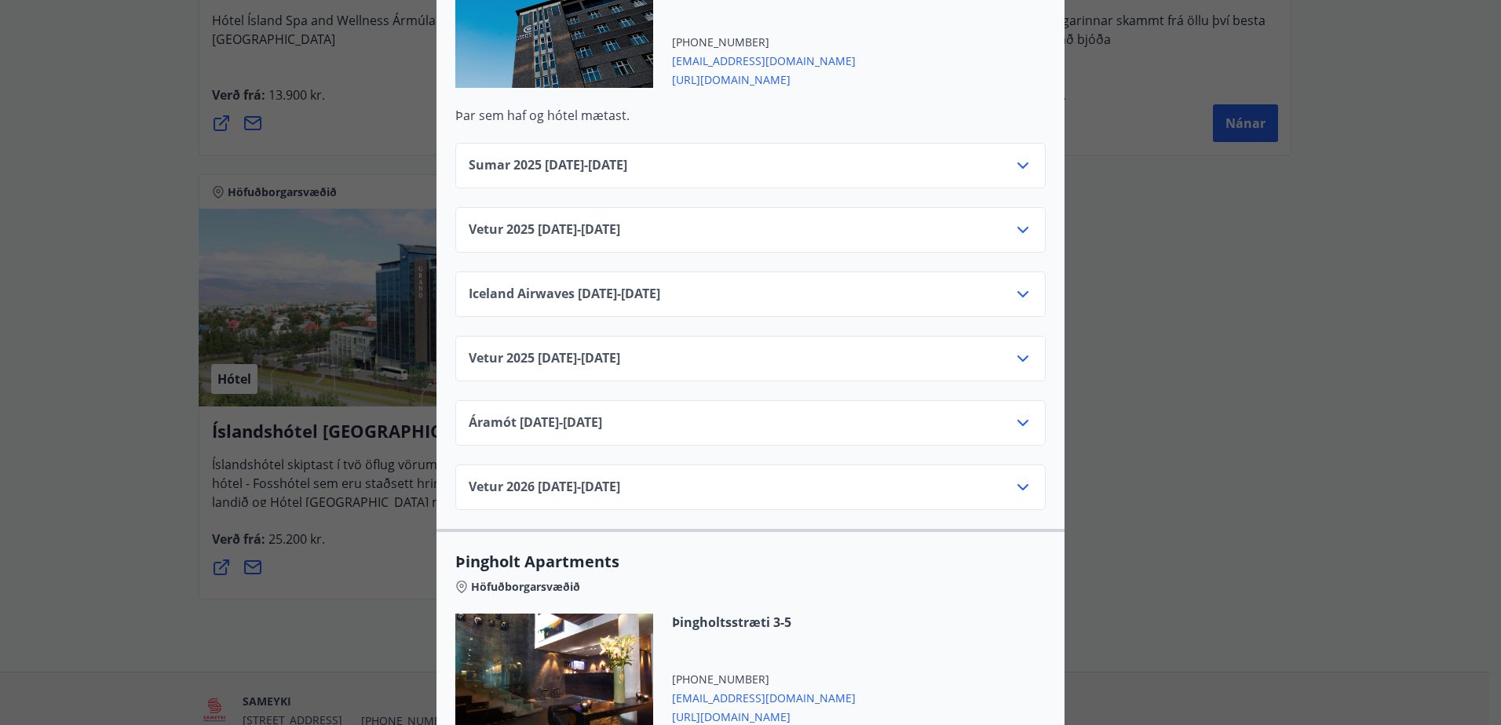
click at [1016, 221] on icon at bounding box center [1022, 230] width 19 height 19
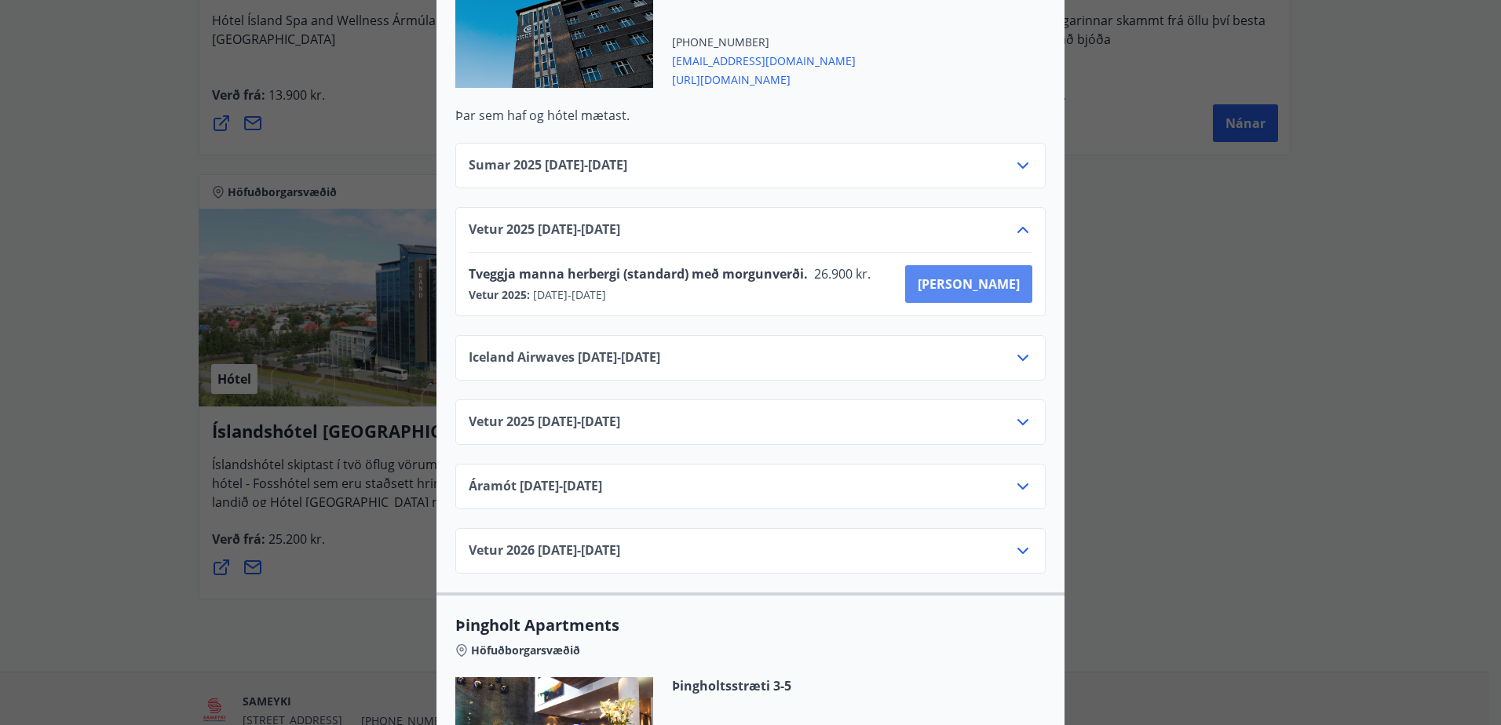
click at [989, 275] on span "Kaupa" at bounding box center [969, 283] width 102 height 17
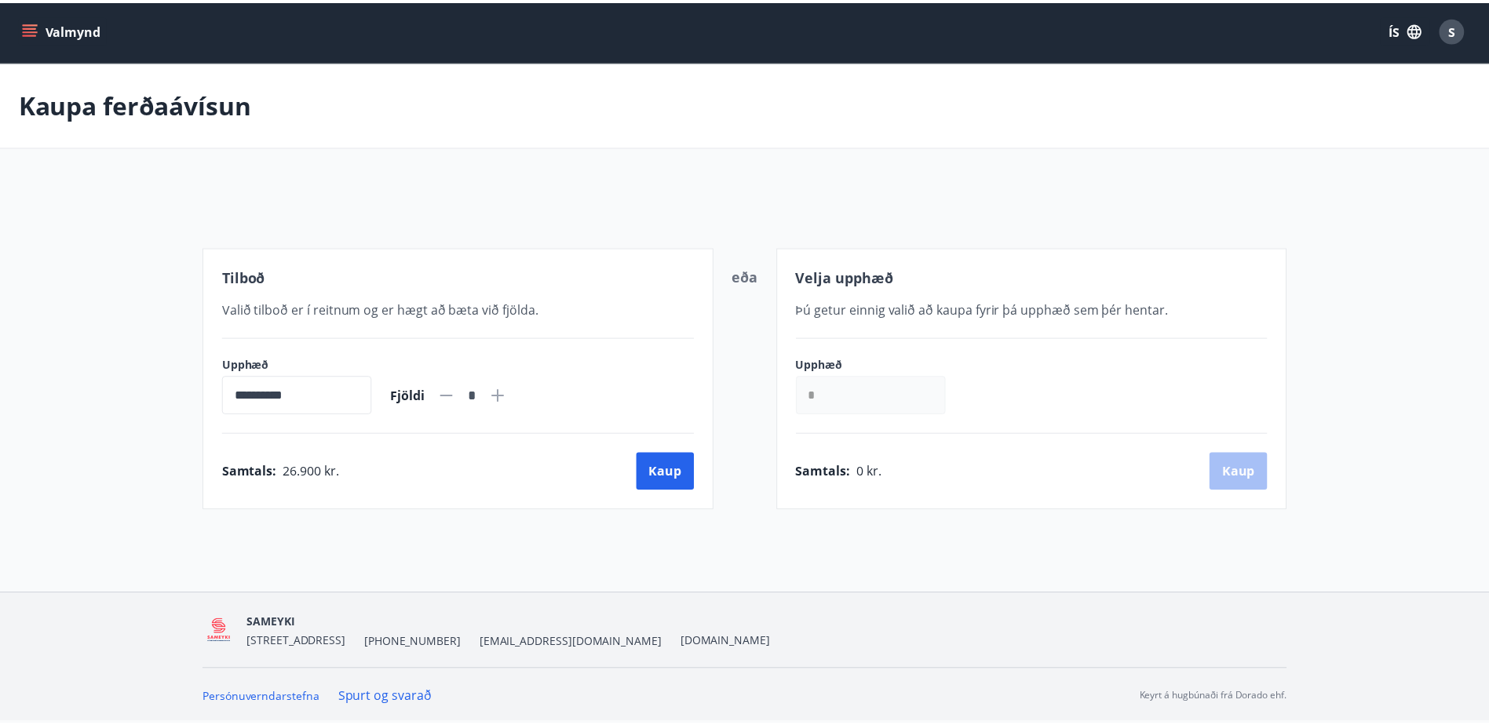
scroll to position [2, 0]
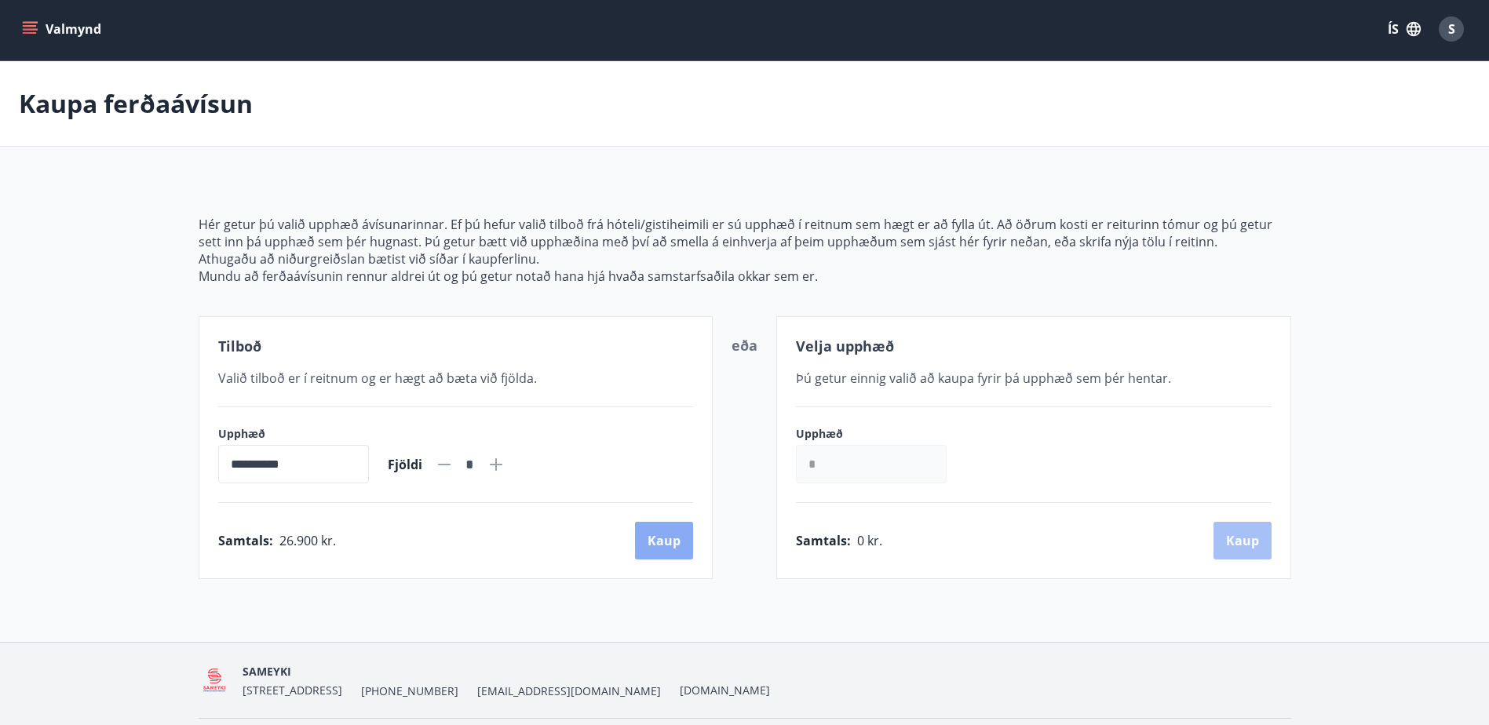
click at [639, 547] on button "Kaup" at bounding box center [664, 541] width 58 height 38
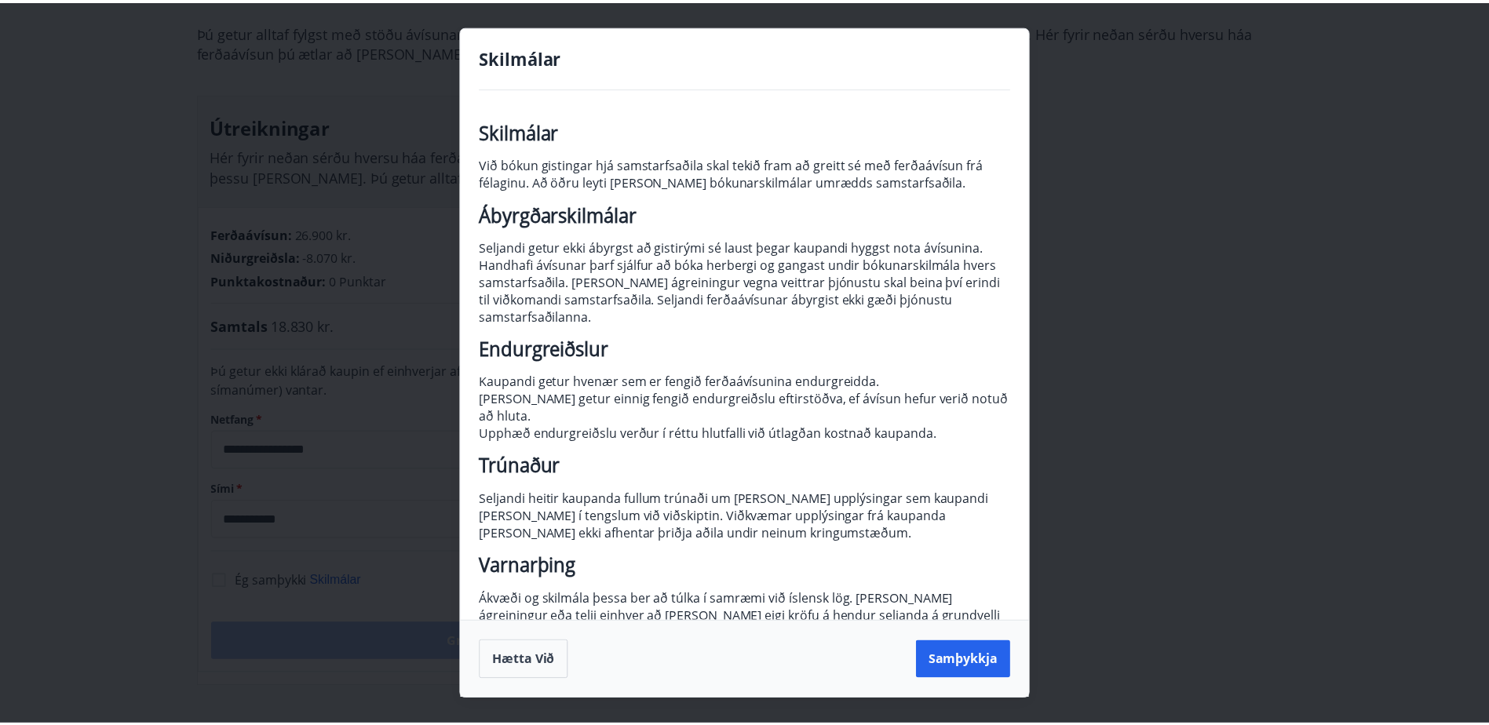
scroll to position [23, 0]
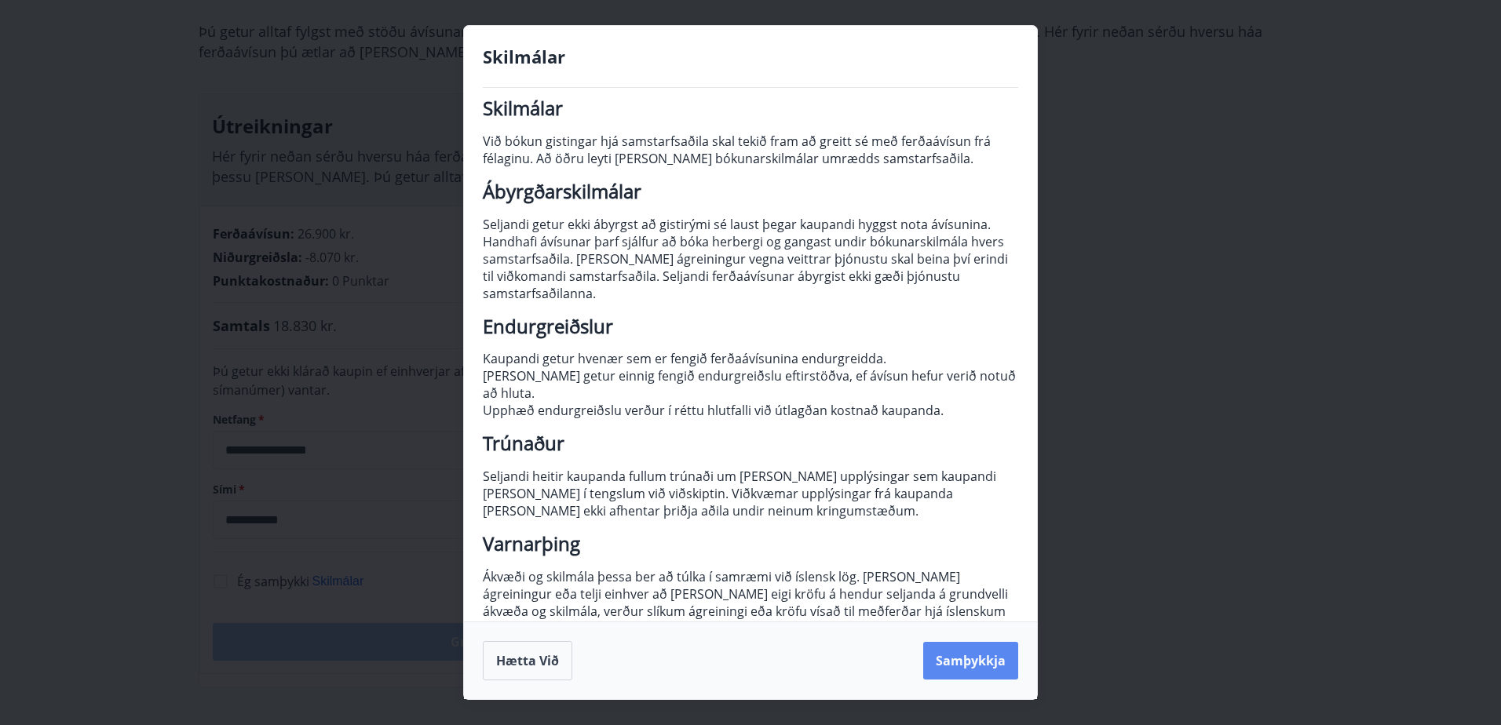
click at [936, 676] on button "Samþykkja" at bounding box center [970, 661] width 95 height 38
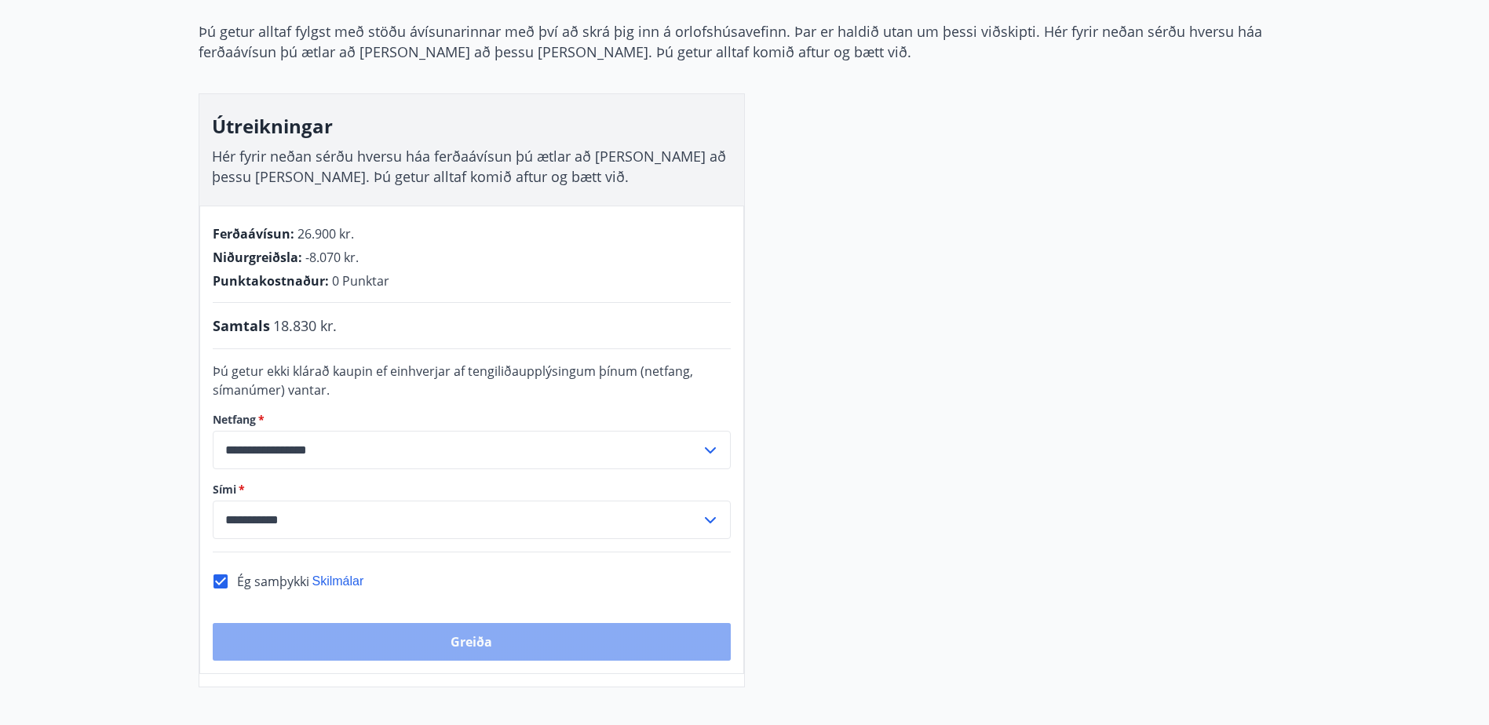
click at [451, 643] on button "Greiða" at bounding box center [472, 642] width 518 height 38
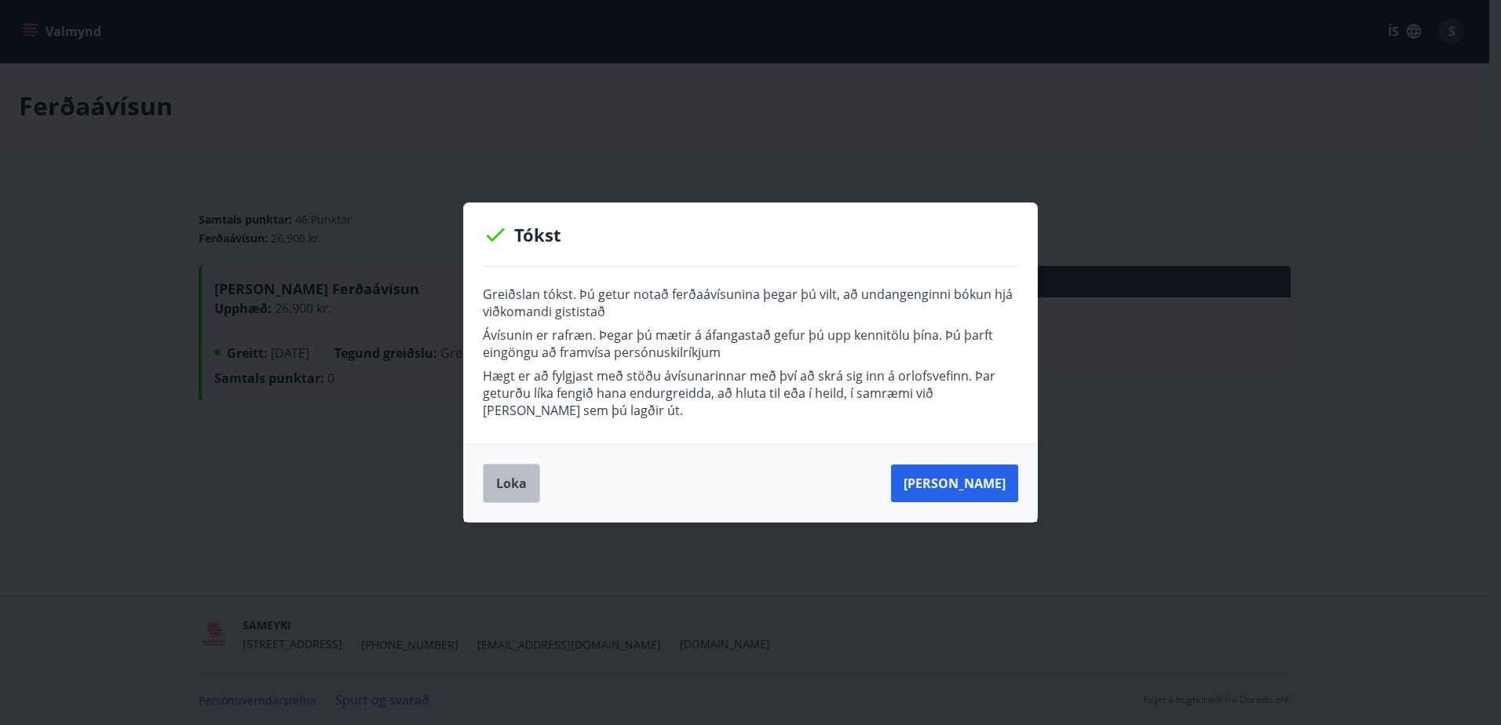
click at [516, 476] on button "Loka" at bounding box center [511, 483] width 57 height 39
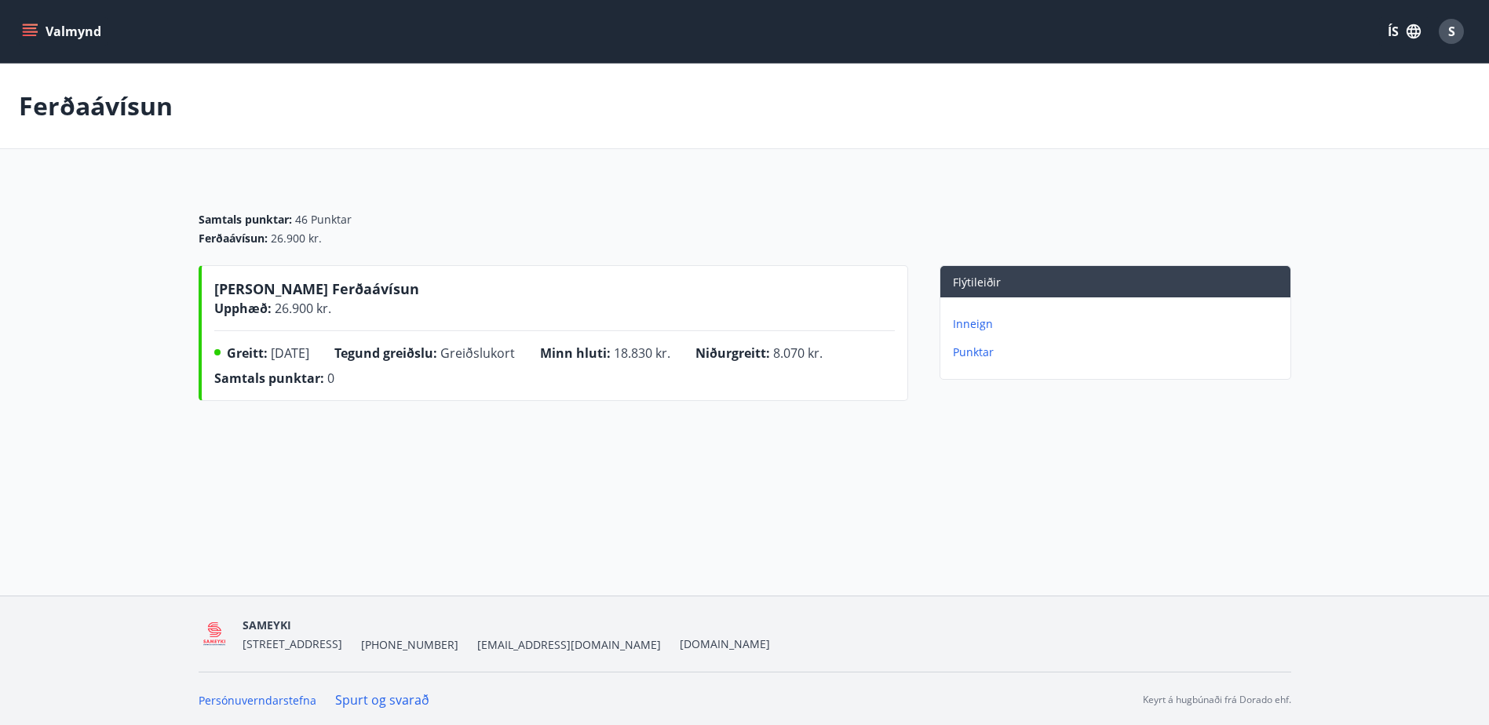
click at [53, 24] on button "Valmynd" at bounding box center [63, 31] width 89 height 28
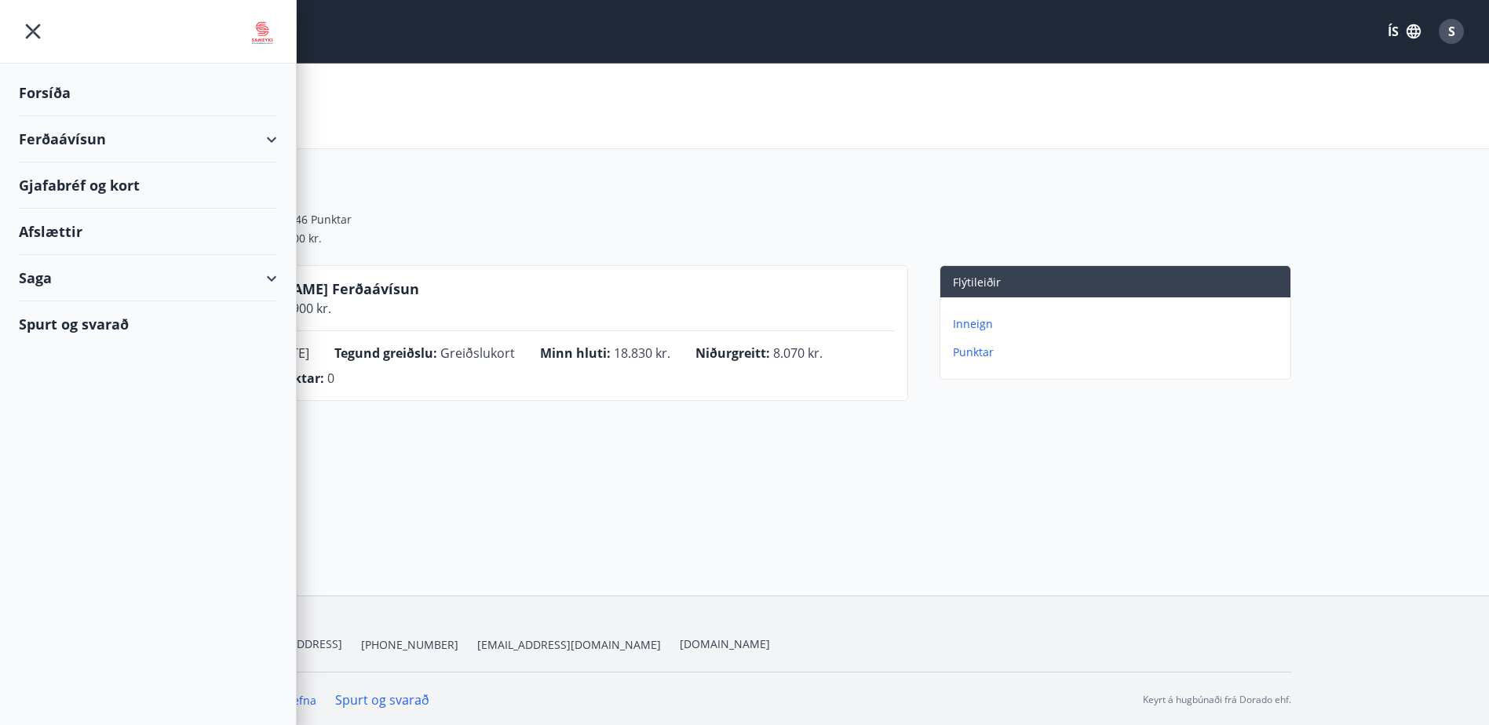
click at [75, 192] on div "Gjafabréf og kort" at bounding box center [148, 185] width 258 height 46
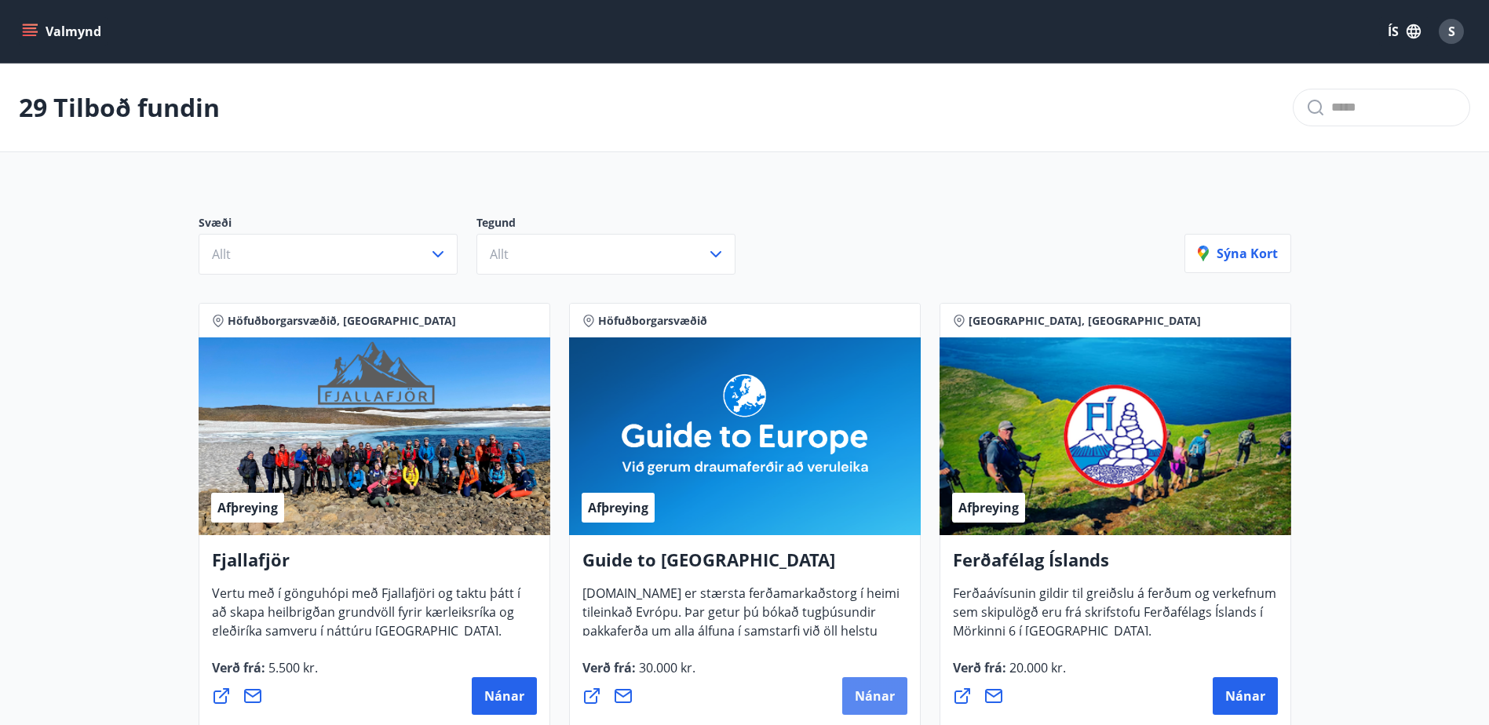
click at [881, 699] on span "Nánar" at bounding box center [875, 696] width 40 height 17
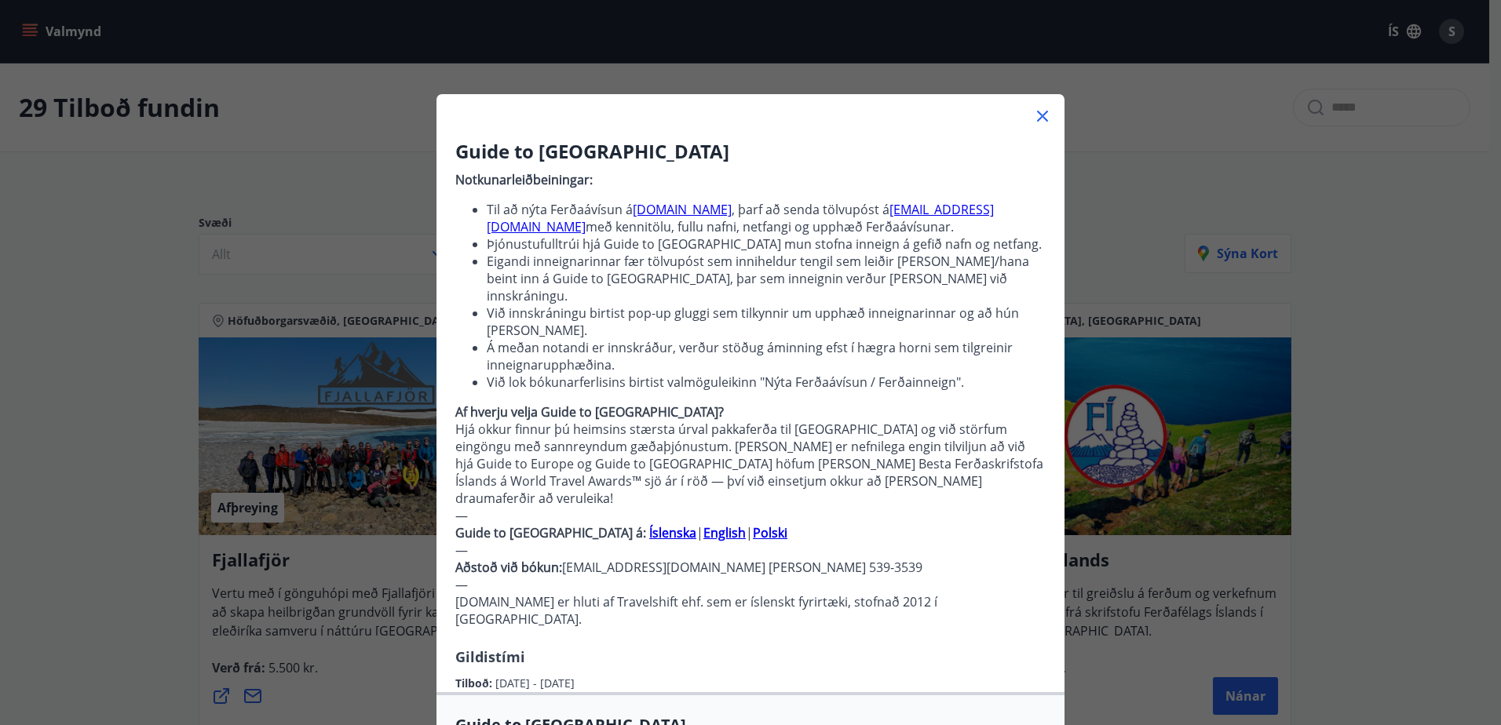
click at [1036, 107] on icon at bounding box center [1042, 116] width 19 height 19
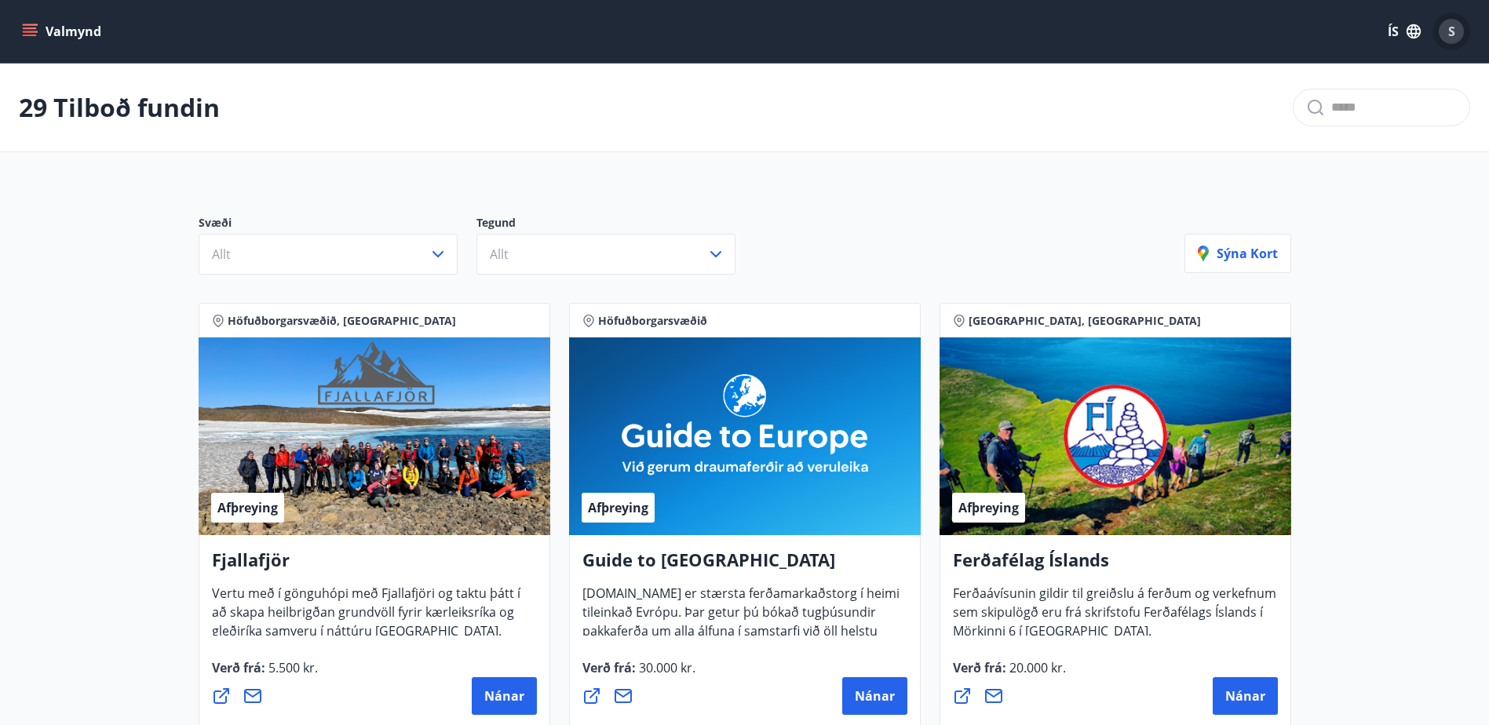
click at [1443, 34] on div "S" at bounding box center [1451, 31] width 25 height 25
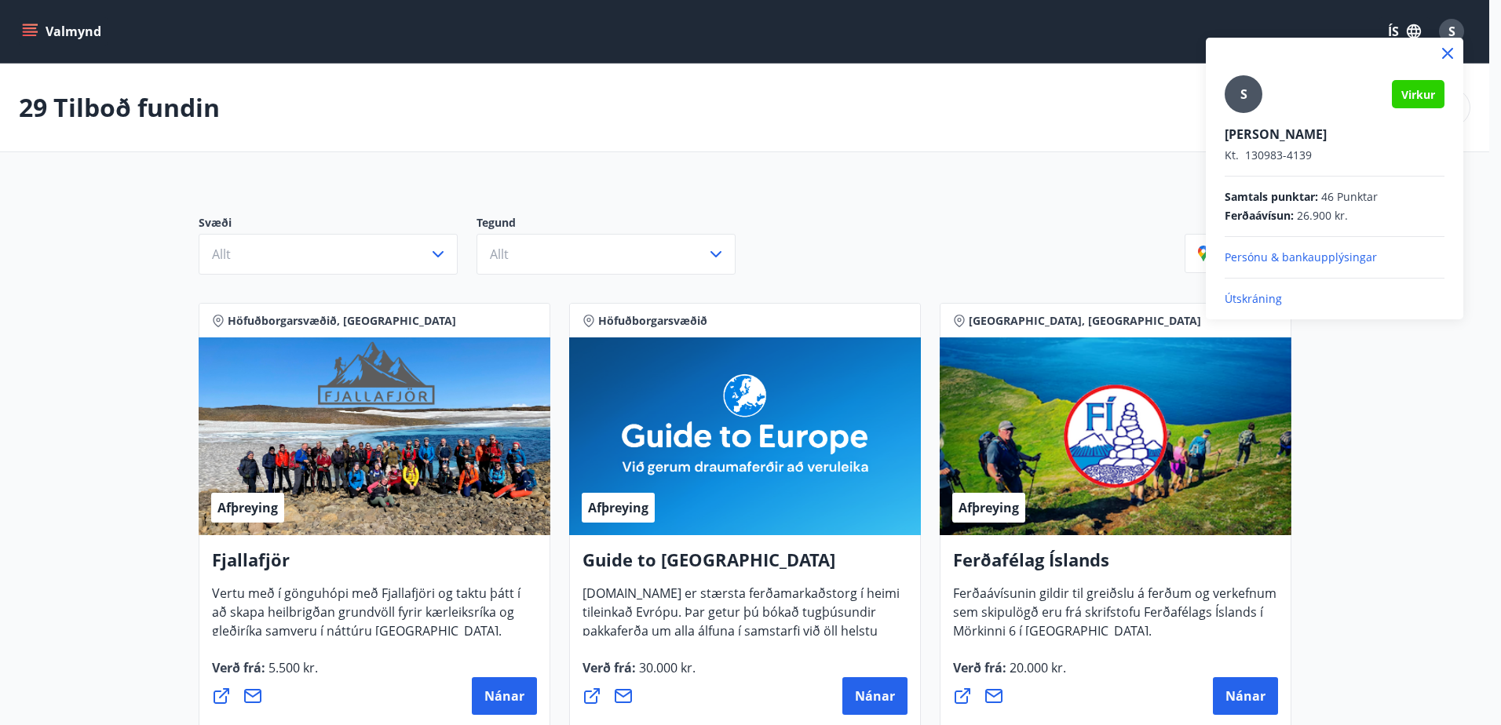
click at [1446, 51] on icon at bounding box center [1447, 53] width 11 height 11
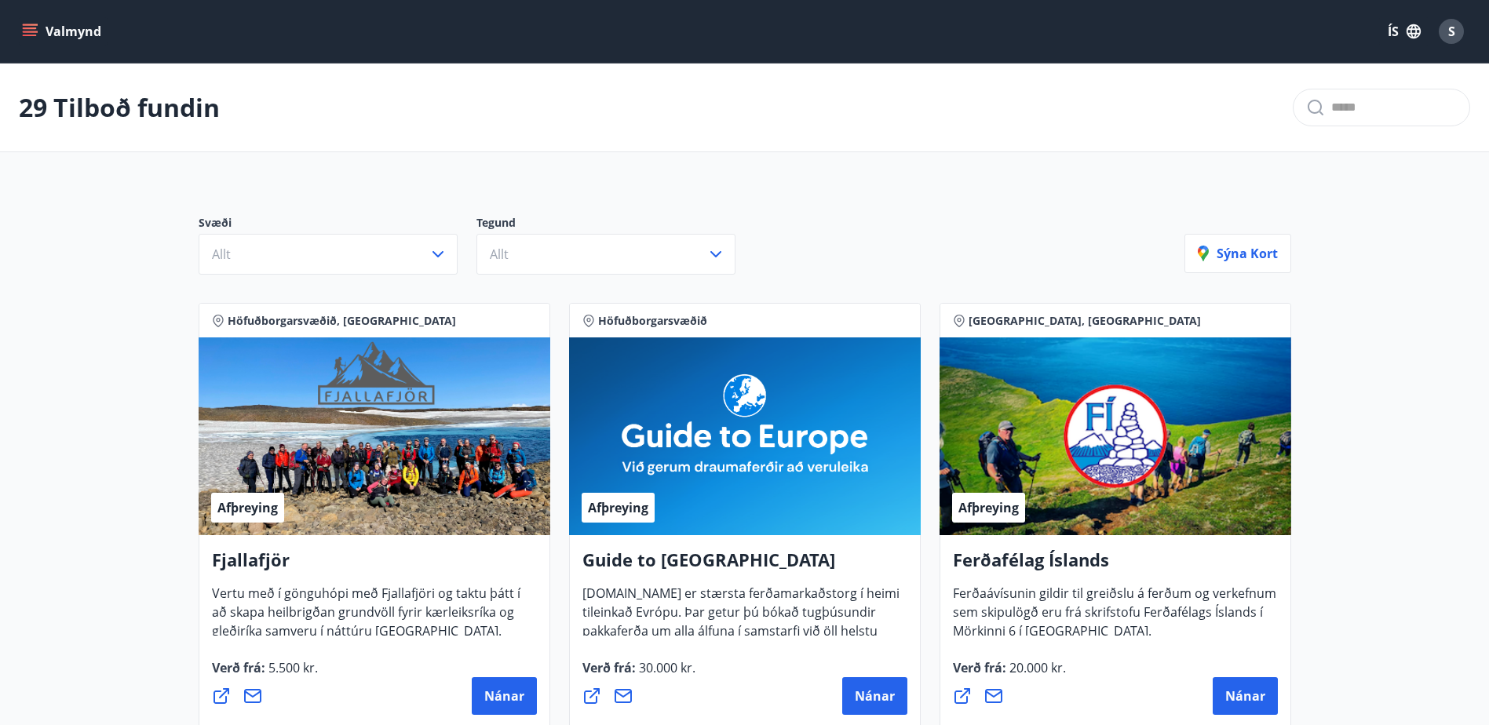
click at [19, 24] on button "Valmynd" at bounding box center [63, 31] width 89 height 28
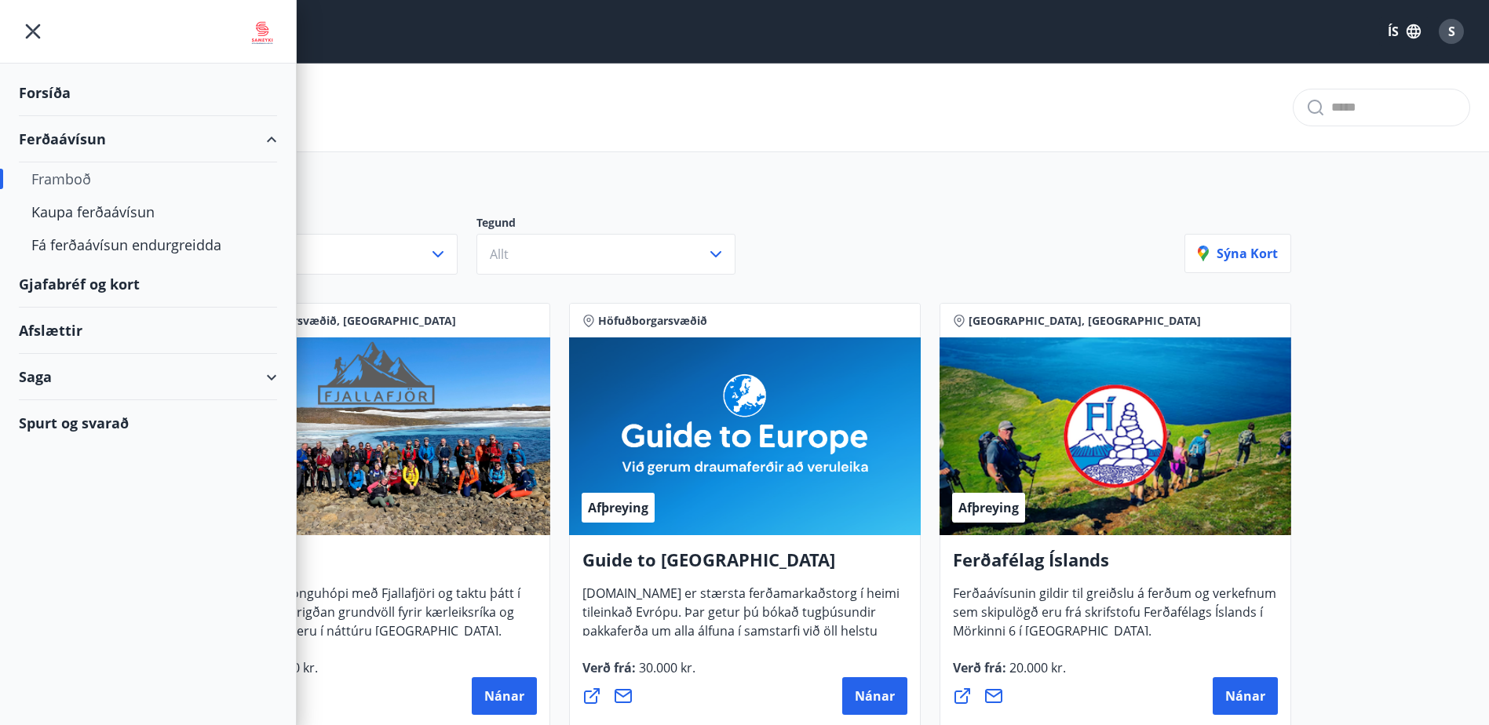
click at [99, 290] on div "Gjafabréf og kort" at bounding box center [148, 284] width 258 height 46
click at [79, 323] on div "Afslættir" at bounding box center [148, 331] width 258 height 46
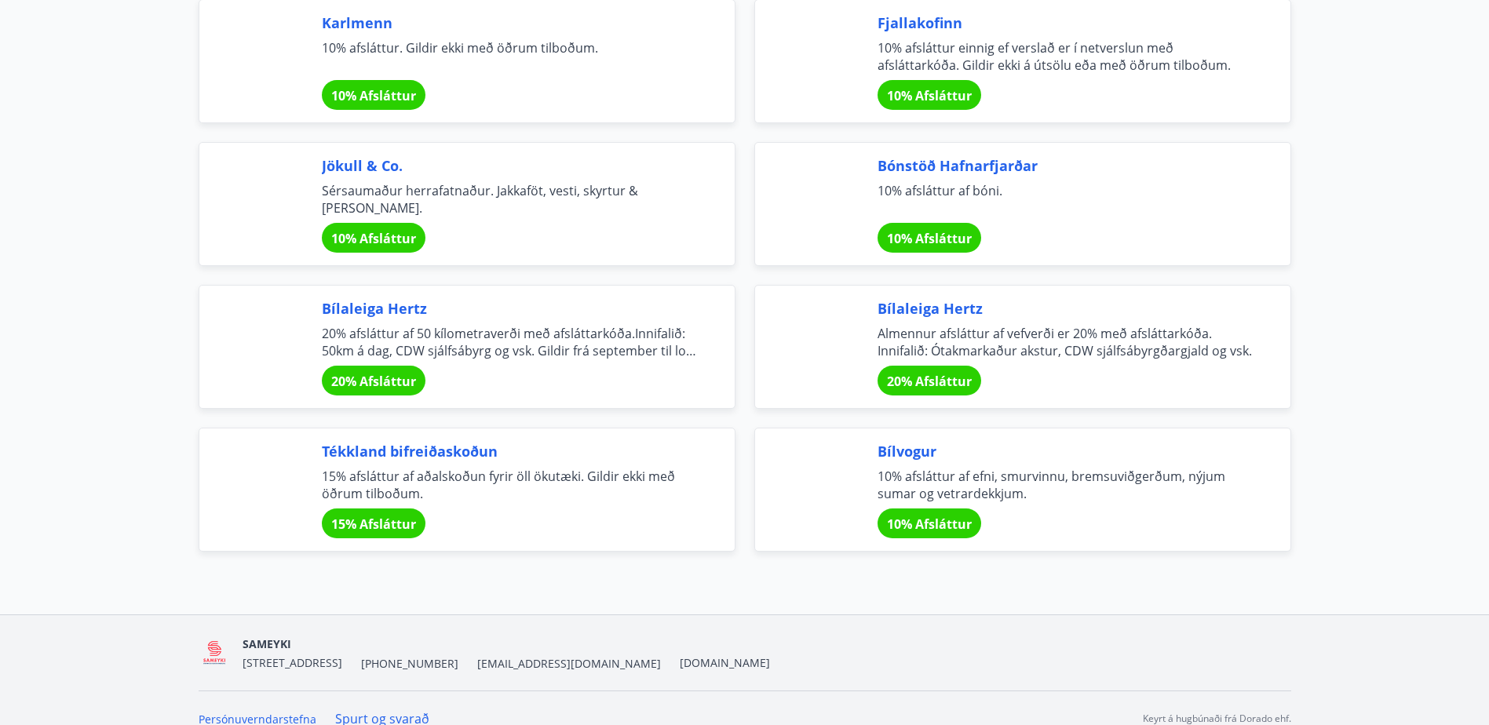
scroll to position [5083, 0]
